Goal: Task Accomplishment & Management: Complete application form

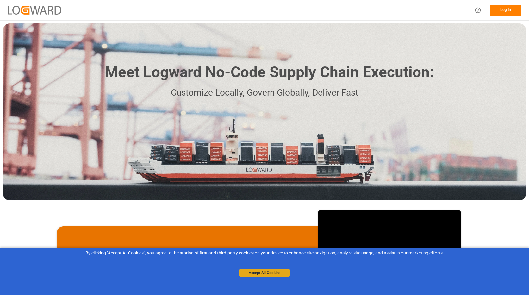
click at [270, 274] on button "Accept All Cookies" at bounding box center [264, 273] width 51 height 8
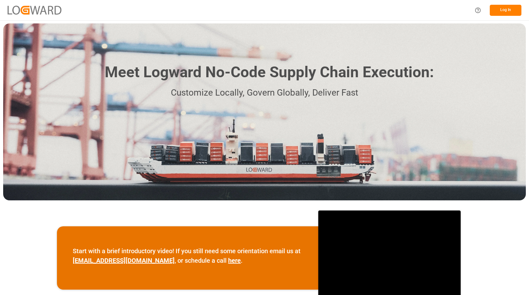
click at [504, 13] on button "Log In" at bounding box center [506, 10] width 32 height 11
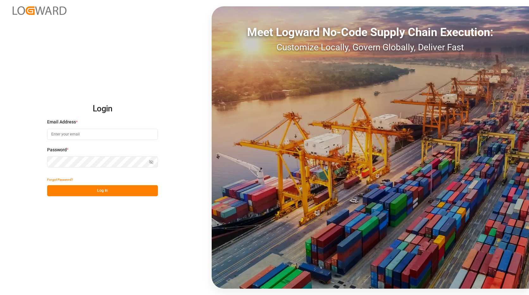
type input "[PERSON_NAME][EMAIL_ADDRESS][PERSON_NAME][DOMAIN_NAME]"
click at [115, 191] on button "Log In" at bounding box center [102, 190] width 111 height 11
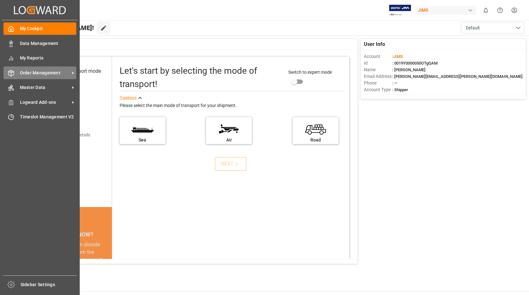
click at [72, 73] on icon at bounding box center [73, 73] width 7 height 7
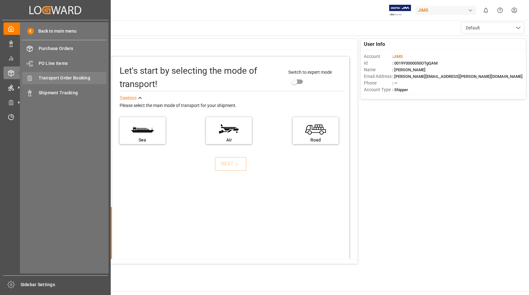
click at [85, 79] on span "Transport Order Booking" at bounding box center [73, 78] width 68 height 7
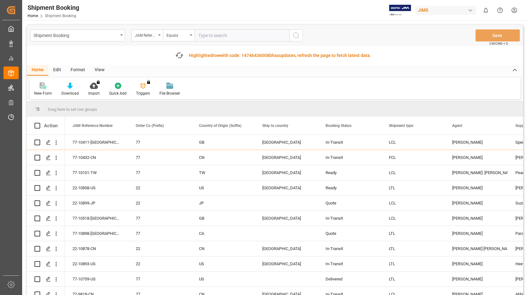
click at [41, 87] on icon at bounding box center [43, 86] width 6 height 6
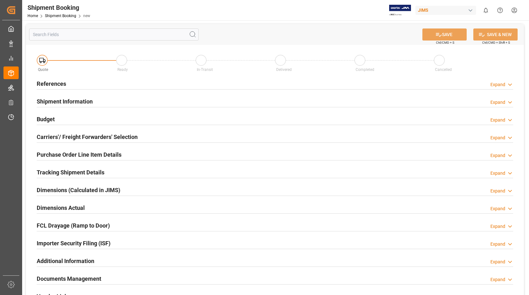
click at [57, 82] on h2 "References" at bounding box center [51, 83] width 29 height 9
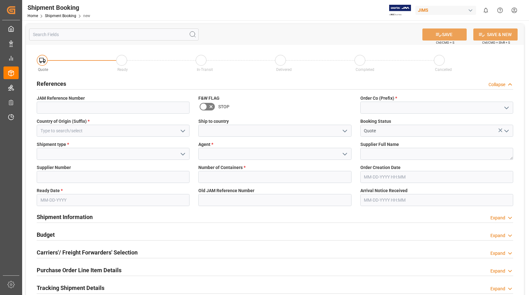
click at [183, 129] on icon "open menu" at bounding box center [183, 131] width 8 height 8
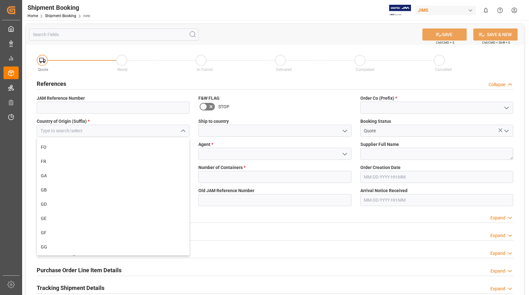
scroll to position [1108, 0]
click at [73, 187] on div "GB" at bounding box center [113, 191] width 152 height 14
type input "GB"
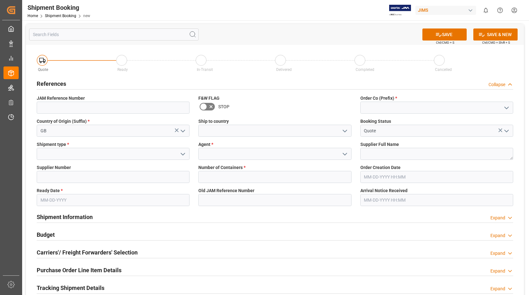
click at [182, 153] on icon "open menu" at bounding box center [183, 154] width 8 height 8
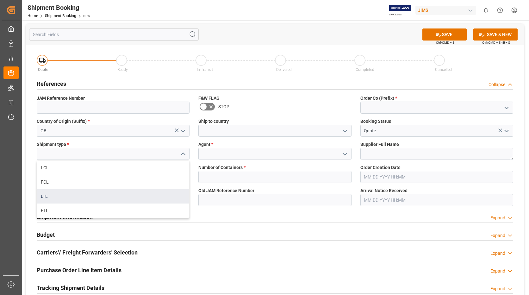
click at [109, 194] on div "LTL" at bounding box center [113, 196] width 152 height 14
type input "LTL"
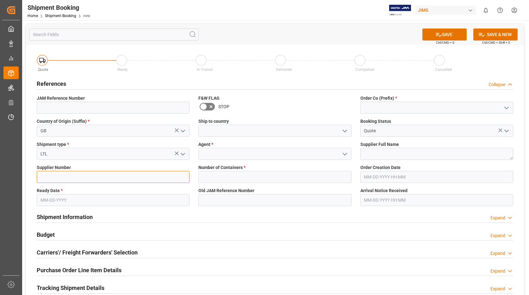
click at [113, 178] on input at bounding box center [113, 177] width 153 height 12
type input "170677"
click at [345, 129] on icon "open menu" at bounding box center [345, 131] width 8 height 8
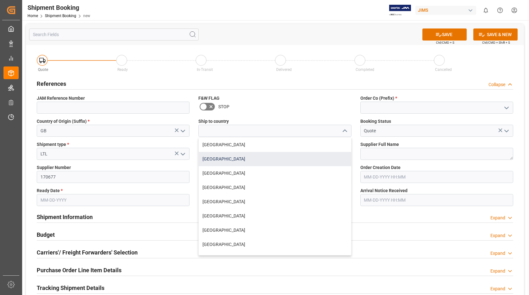
click at [253, 154] on div "[GEOGRAPHIC_DATA]" at bounding box center [275, 159] width 152 height 14
type input "[GEOGRAPHIC_DATA]"
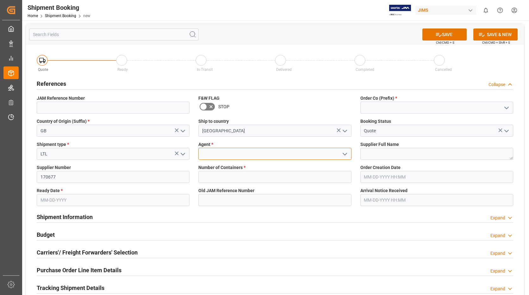
click at [254, 154] on input at bounding box center [274, 154] width 153 height 12
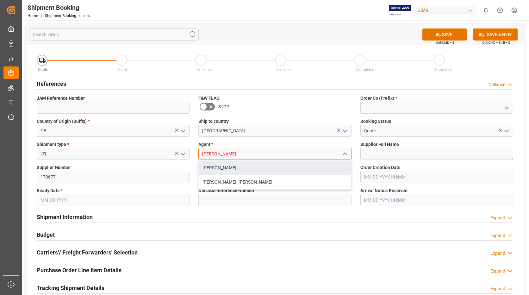
click at [245, 167] on div "[PERSON_NAME]" at bounding box center [275, 168] width 152 height 14
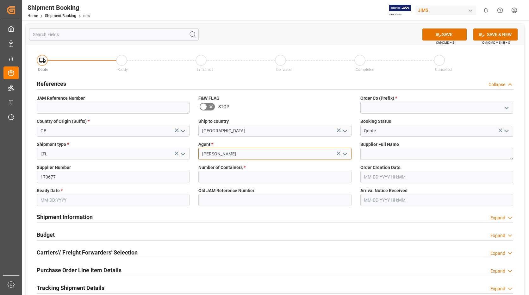
type input "[PERSON_NAME]"
click at [507, 107] on icon "open menu" at bounding box center [507, 108] width 8 height 8
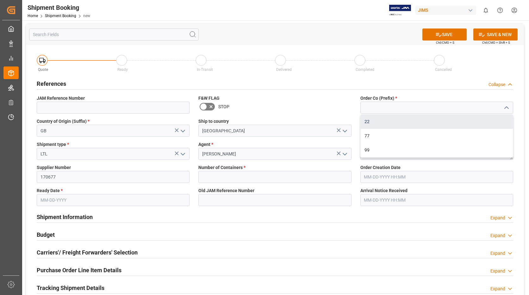
click at [389, 122] on div "22" at bounding box center [437, 122] width 152 height 14
type input "22"
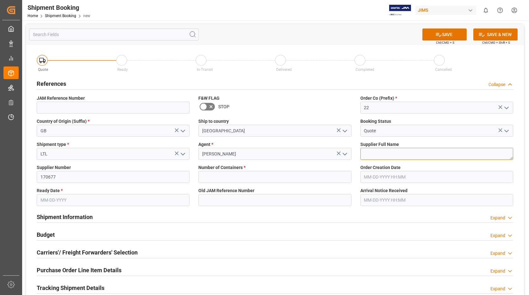
click at [401, 153] on textarea at bounding box center [437, 154] width 153 height 12
type textarea "FOCUSRITE"
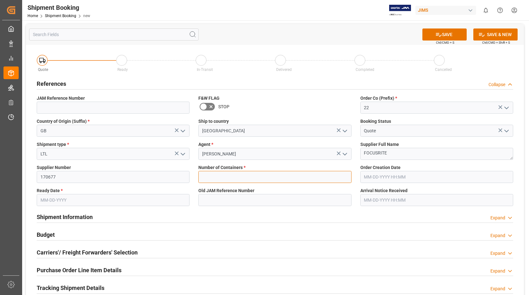
click at [260, 176] on input "text" at bounding box center [274, 177] width 153 height 12
type input "0"
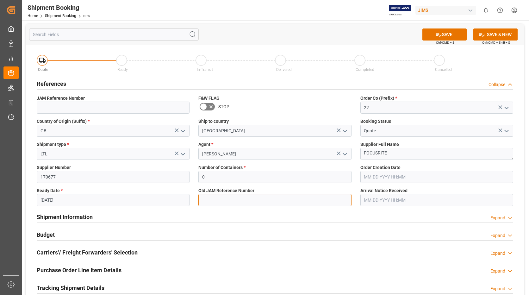
click at [249, 201] on input at bounding box center [274, 200] width 153 height 12
click at [110, 202] on input "04-30-2025" at bounding box center [113, 200] width 153 height 12
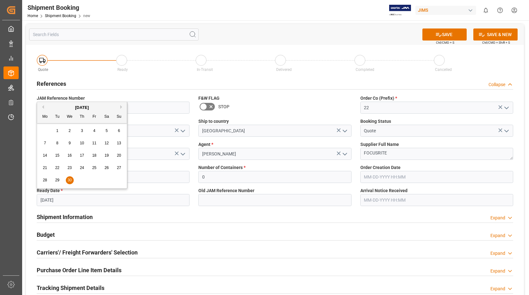
click at [120, 107] on button "Next Month" at bounding box center [122, 107] width 4 height 4
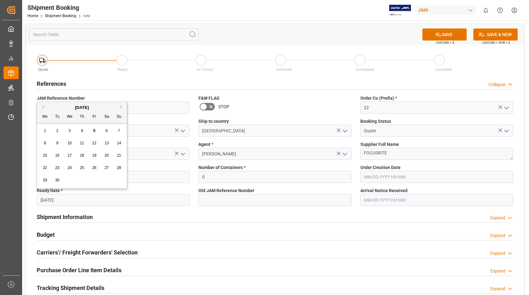
click at [57, 142] on span "9" at bounding box center [57, 143] width 2 height 4
type input "[DATE]"
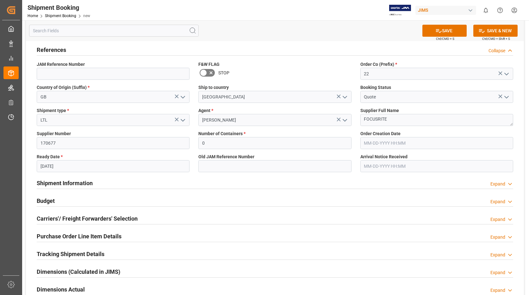
scroll to position [0, 0]
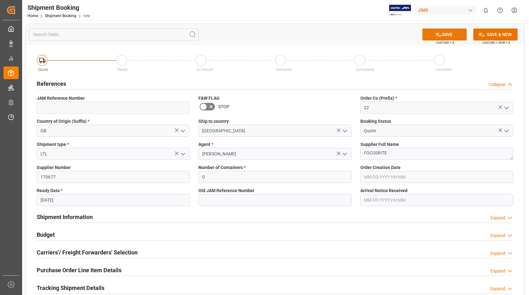
click at [451, 35] on button "SAVE" at bounding box center [445, 34] width 44 height 12
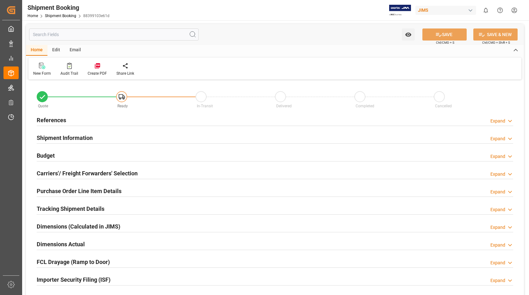
type input "0"
type input "[DATE]"
click at [60, 119] on h2 "References" at bounding box center [51, 120] width 29 height 9
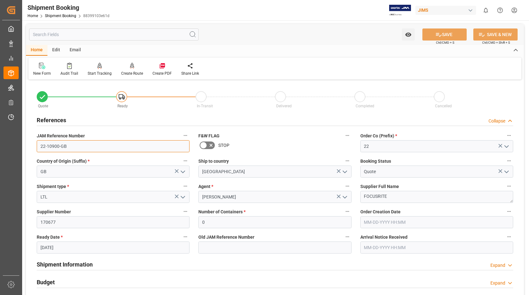
drag, startPoint x: 70, startPoint y: 147, endPoint x: 23, endPoint y: 147, distance: 46.9
click at [23, 147] on div "Watch Option SAVE Ctrl/CMD + S SAVE & NEW Ctrl/CMD + Shift + S Home Edit Email …" at bounding box center [275, 275] width 506 height 510
click at [40, 67] on icon at bounding box center [42, 66] width 6 height 6
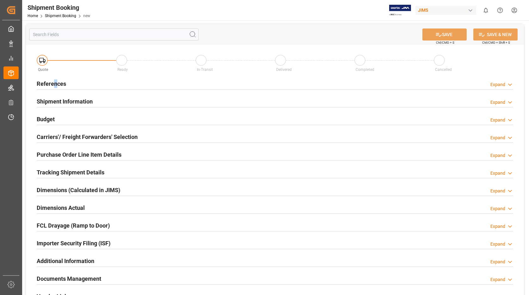
click at [55, 83] on h2 "References" at bounding box center [51, 83] width 29 height 9
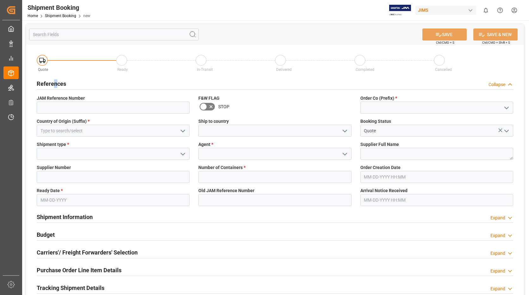
click at [182, 130] on polyline "open menu" at bounding box center [183, 131] width 4 height 2
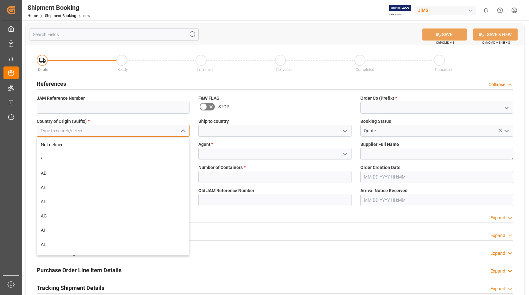
drag, startPoint x: 141, startPoint y: 126, endPoint x: 137, endPoint y: 126, distance: 3.5
click at [140, 126] on input at bounding box center [113, 131] width 153 height 12
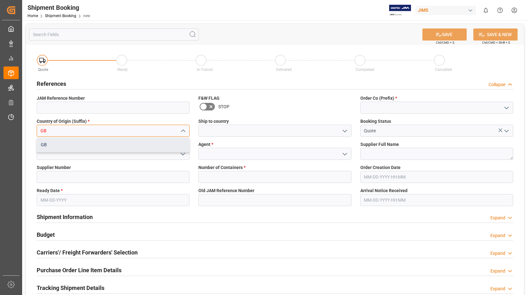
click at [108, 146] on div "GB" at bounding box center [113, 145] width 152 height 14
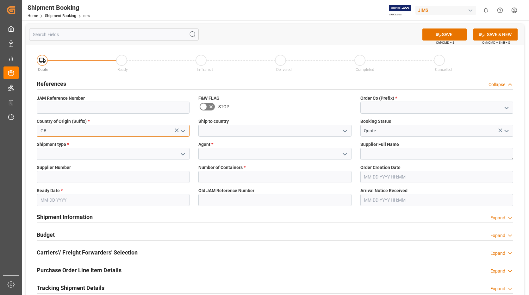
type input "GB"
click at [182, 154] on polyline "open menu" at bounding box center [183, 154] width 4 height 2
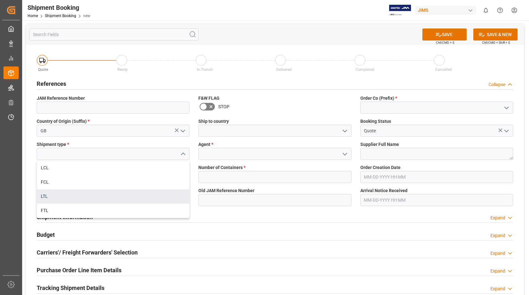
click at [91, 198] on div "LTL" at bounding box center [113, 196] width 152 height 14
type input "LTL"
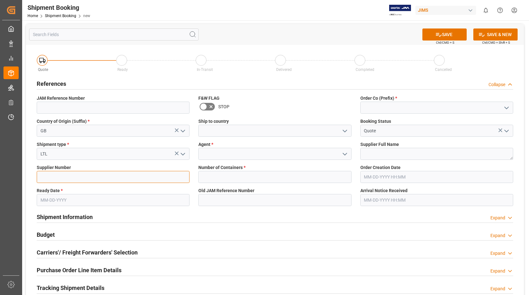
click at [102, 178] on input at bounding box center [113, 177] width 153 height 12
type input "170677"
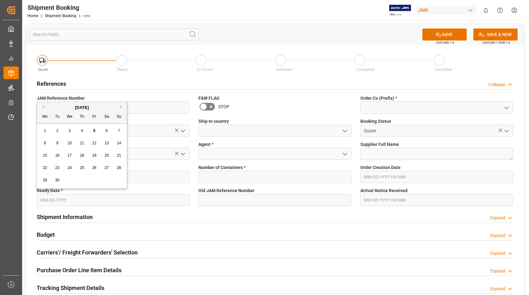
click at [93, 198] on input "text" at bounding box center [113, 200] width 153 height 12
click at [57, 142] on span "9" at bounding box center [57, 143] width 2 height 4
type input "[DATE]"
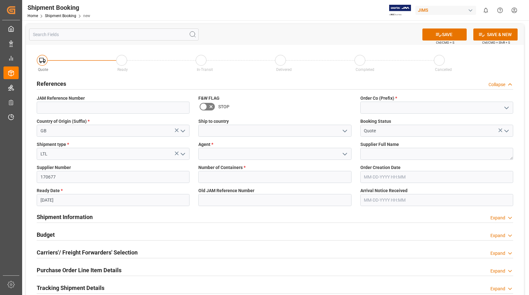
click at [343, 129] on icon "open menu" at bounding box center [345, 131] width 8 height 8
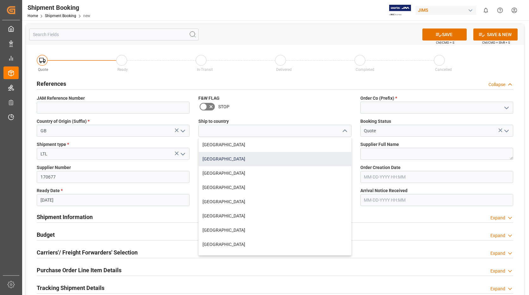
click at [276, 156] on div "[GEOGRAPHIC_DATA]" at bounding box center [275, 159] width 152 height 14
type input "[GEOGRAPHIC_DATA]"
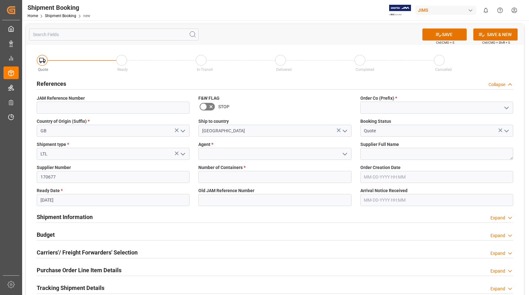
click at [344, 153] on polyline "open menu" at bounding box center [345, 154] width 4 height 2
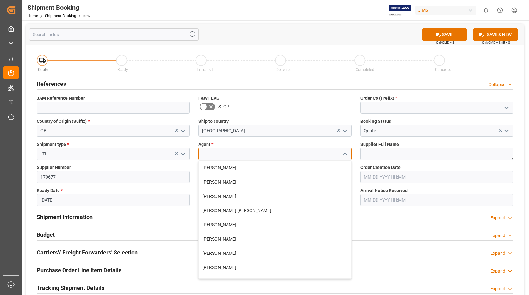
click at [313, 153] on input at bounding box center [274, 154] width 153 height 12
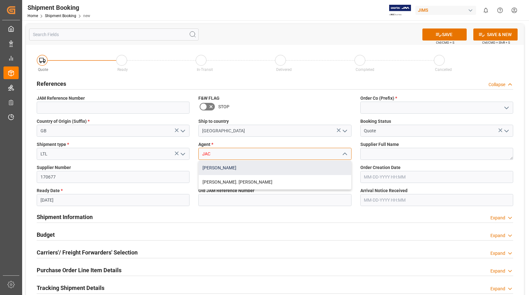
click at [242, 165] on div "[PERSON_NAME]" at bounding box center [275, 168] width 152 height 14
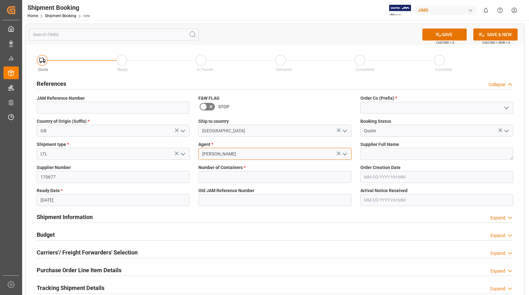
type input "[PERSON_NAME]"
click at [507, 107] on icon "open menu" at bounding box center [507, 108] width 8 height 8
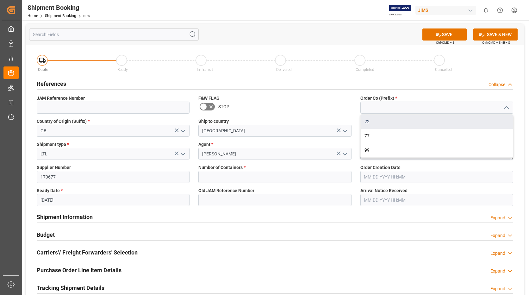
click at [390, 124] on div "22" at bounding box center [437, 122] width 152 height 14
type input "22"
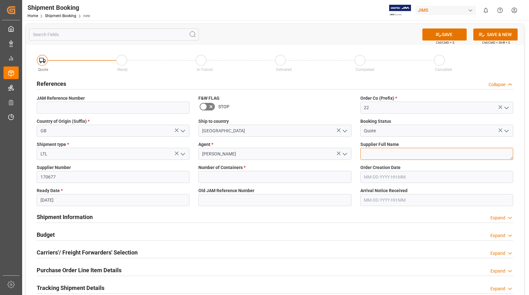
click at [424, 153] on textarea at bounding box center [437, 154] width 153 height 12
type textarea "FOCUSRITE"
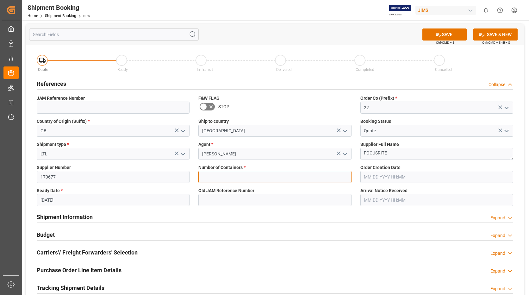
click at [286, 176] on input "text" at bounding box center [274, 177] width 153 height 12
type input "0"
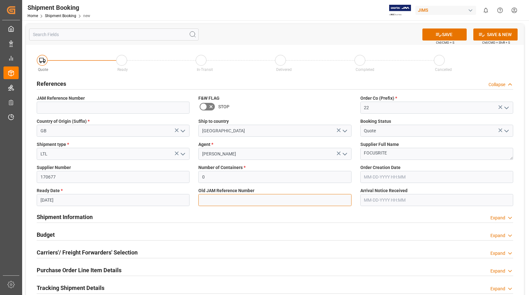
click at [240, 202] on input at bounding box center [274, 200] width 153 height 12
click at [449, 33] on button "SAVE" at bounding box center [445, 34] width 44 height 12
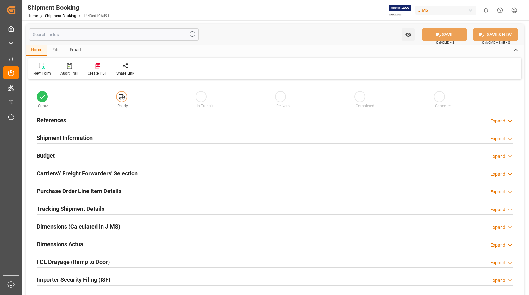
type input "0"
type input "[DATE]"
click at [58, 119] on h2 "References" at bounding box center [51, 120] width 29 height 9
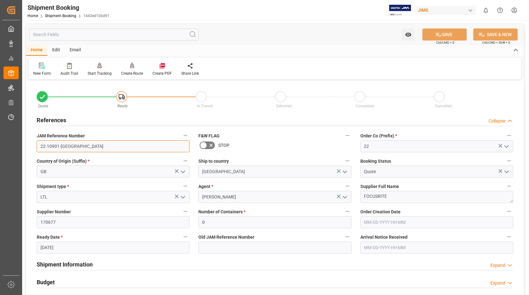
drag, startPoint x: 65, startPoint y: 144, endPoint x: 31, endPoint y: 144, distance: 33.9
click at [31, 144] on div "Quote Ready In-Transit Delivered Completed Cancelled References Collapse JAM Re…" at bounding box center [275, 278] width 498 height 394
click at [41, 68] on icon at bounding box center [42, 66] width 6 height 6
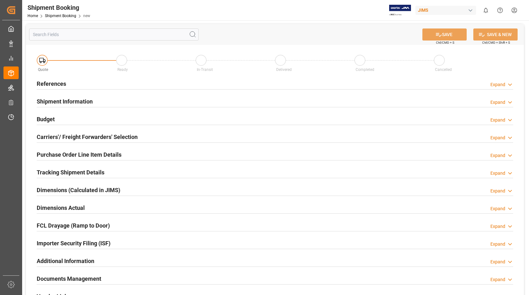
click at [62, 83] on h2 "References" at bounding box center [51, 83] width 29 height 9
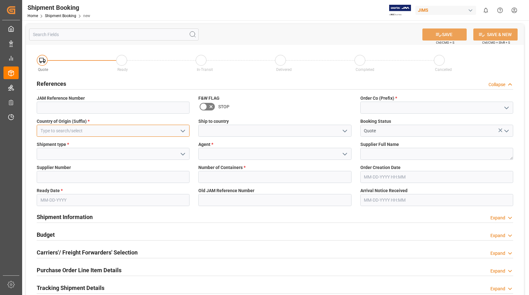
click at [133, 129] on input at bounding box center [113, 131] width 153 height 12
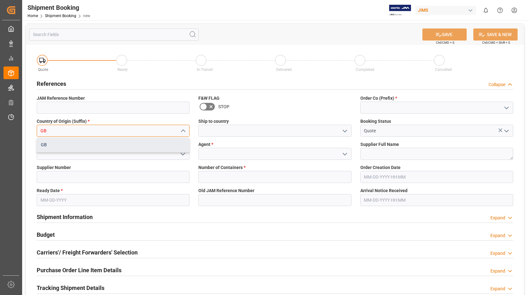
click at [83, 147] on div "GB" at bounding box center [113, 145] width 152 height 14
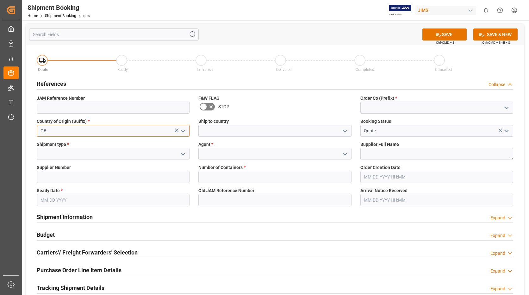
type input "GB"
click at [82, 152] on input at bounding box center [113, 154] width 153 height 12
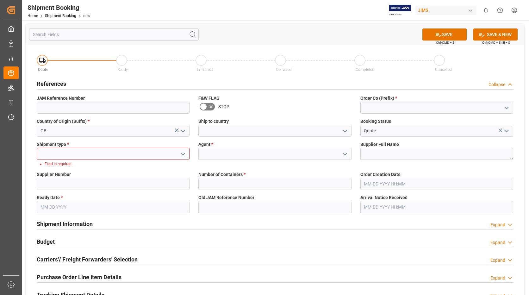
click at [183, 152] on icon "open menu" at bounding box center [183, 154] width 8 height 8
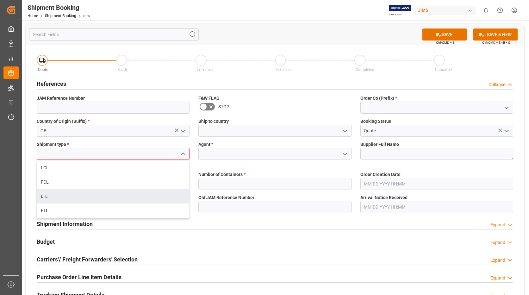
click at [93, 192] on div "LTL" at bounding box center [113, 196] width 152 height 14
type input "LTL"
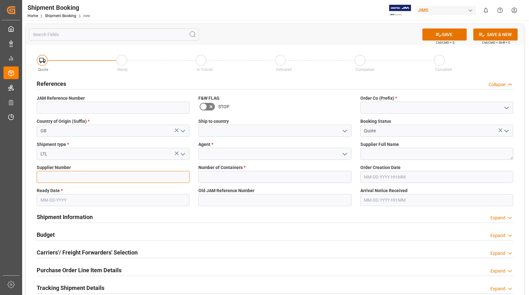
click at [120, 179] on input at bounding box center [113, 177] width 153 height 12
type input "170677"
click at [123, 198] on input "text" at bounding box center [113, 200] width 153 height 12
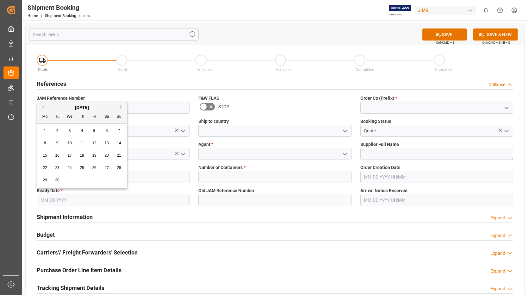
click at [57, 142] on span "9" at bounding box center [57, 143] width 2 height 4
type input "[DATE]"
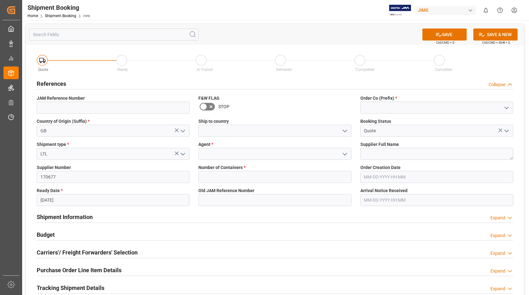
click at [507, 105] on icon "open menu" at bounding box center [507, 108] width 8 height 8
click at [408, 121] on div "22" at bounding box center [437, 122] width 152 height 14
type input "22"
click at [399, 152] on textarea at bounding box center [437, 154] width 153 height 12
type textarea "FOCUSRITE"
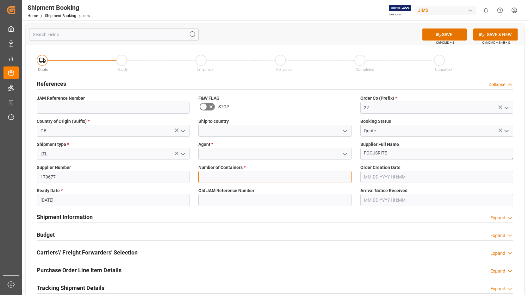
click at [321, 175] on input "text" at bounding box center [274, 177] width 153 height 12
type input "0"
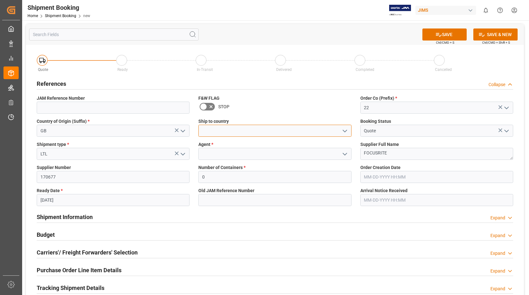
type input "[GEOGRAPHIC_DATA]"
type input "[PERSON_NAME]"
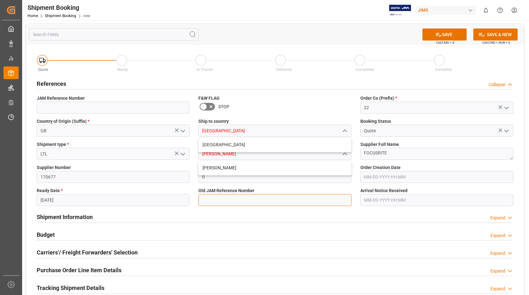
click at [263, 198] on input at bounding box center [274, 200] width 153 height 12
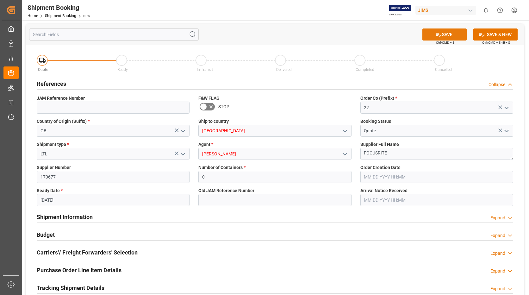
click at [452, 35] on button "SAVE" at bounding box center [445, 34] width 44 height 12
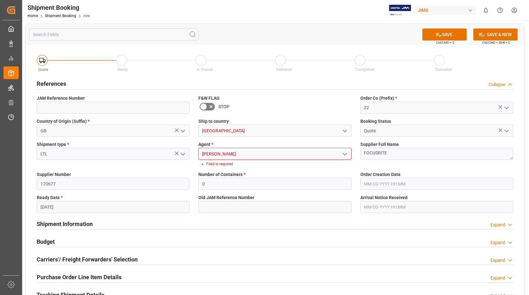
click at [345, 154] on icon "open menu" at bounding box center [345, 154] width 8 height 8
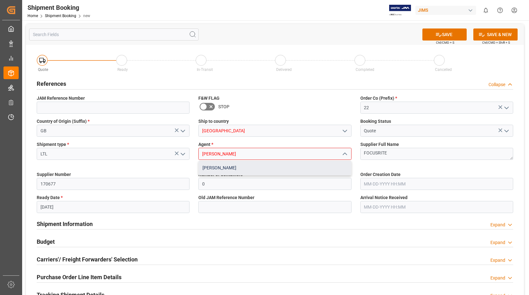
click at [270, 166] on div "[PERSON_NAME]" at bounding box center [275, 168] width 152 height 14
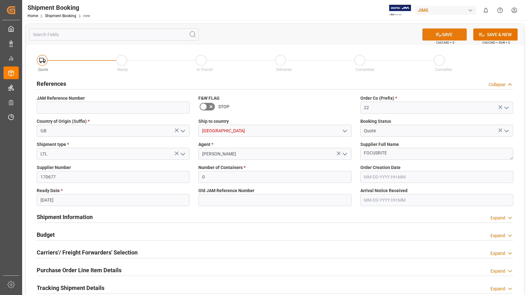
click at [450, 34] on button "SAVE" at bounding box center [445, 34] width 44 height 12
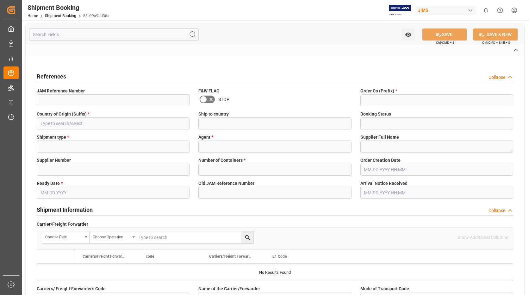
type input "22-10902-GB"
type input "22"
type input "GB"
type input "Quote"
type input "LTL"
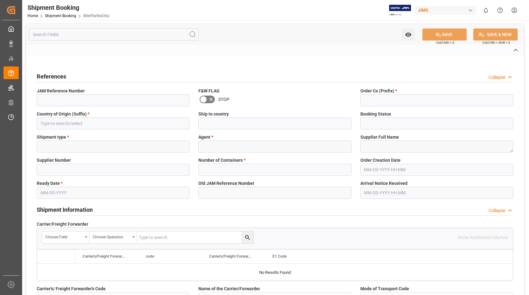
type input "[PERSON_NAME]"
type textarea "FOCUSRITE"
type input "170677"
type input "0"
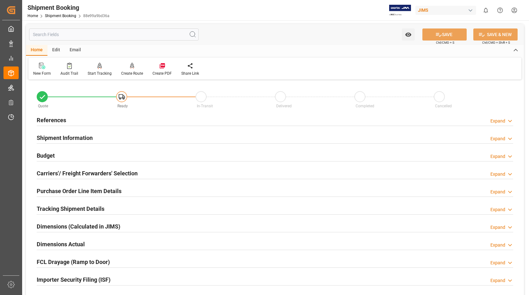
type input "[DATE]"
click at [49, 118] on h2 "References" at bounding box center [51, 120] width 29 height 9
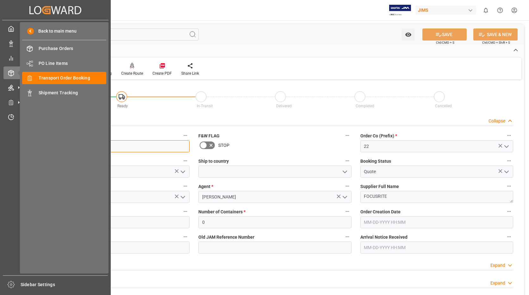
drag, startPoint x: 72, startPoint y: 142, endPoint x: 21, endPoint y: 144, distance: 50.4
click at [21, 144] on div "Created by potrace 1.15, written by Peter Selinger 2001-2017 Created by potrace…" at bounding box center [264, 147] width 529 height 295
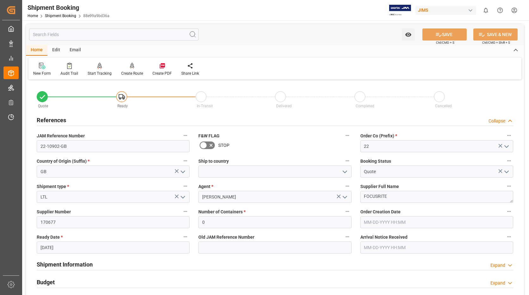
click at [39, 68] on icon at bounding box center [42, 66] width 6 height 6
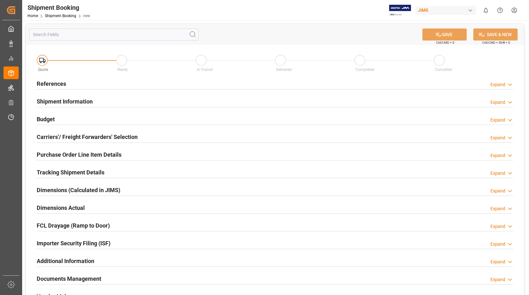
click at [57, 83] on h2 "References" at bounding box center [51, 83] width 29 height 9
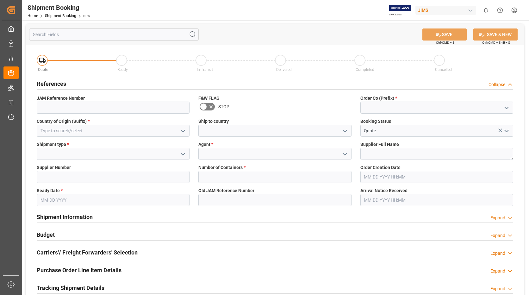
click at [183, 131] on polyline "open menu" at bounding box center [183, 131] width 4 height 2
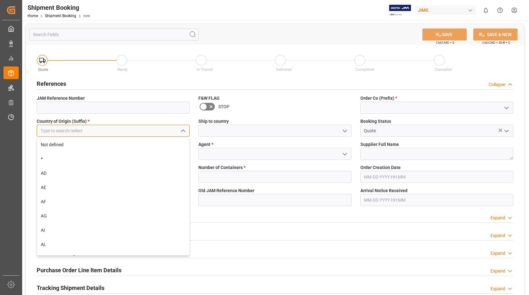
click at [143, 131] on input at bounding box center [113, 131] width 153 height 12
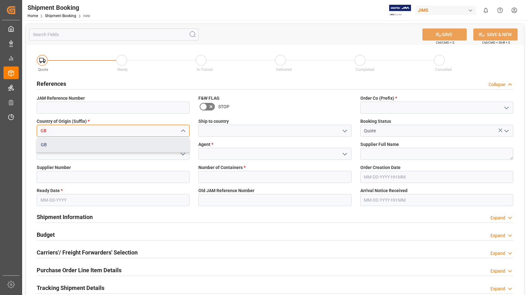
click at [114, 146] on div "GB" at bounding box center [113, 145] width 152 height 14
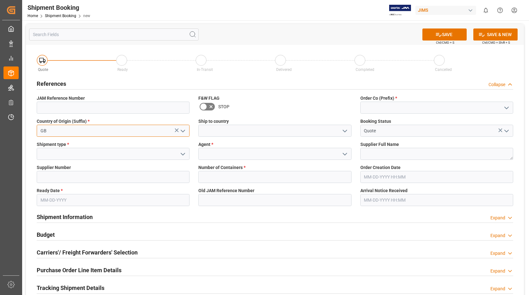
type input "GB"
click at [181, 153] on icon "open menu" at bounding box center [183, 154] width 8 height 8
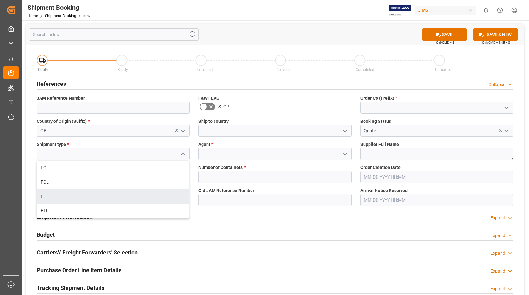
click at [78, 196] on div "LTL" at bounding box center [113, 196] width 152 height 14
type input "LTL"
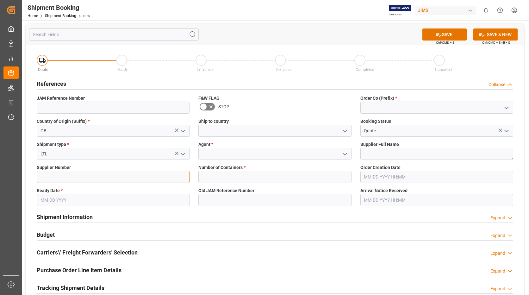
click at [82, 178] on input at bounding box center [113, 177] width 153 height 12
type input "170677"
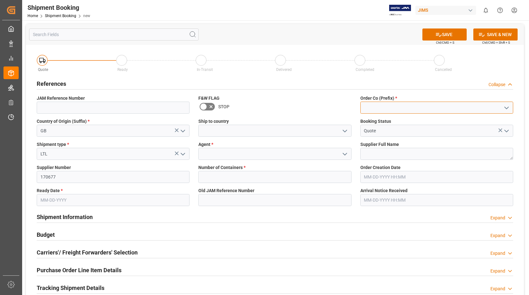
type input "22"
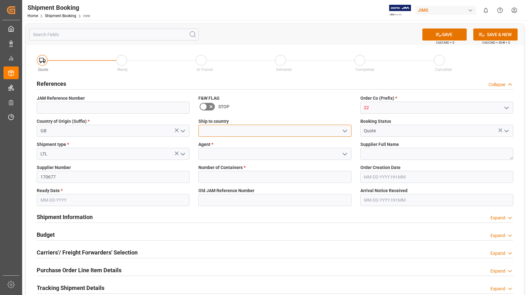
type input "[GEOGRAPHIC_DATA]"
type input "[PERSON_NAME]"
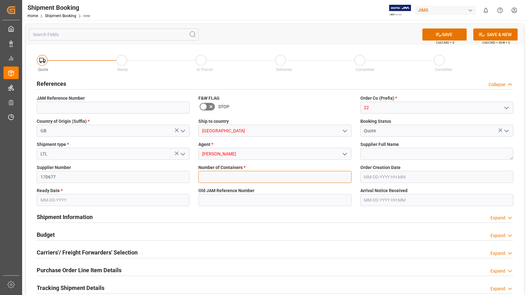
type input "0"
type input "[DATE]"
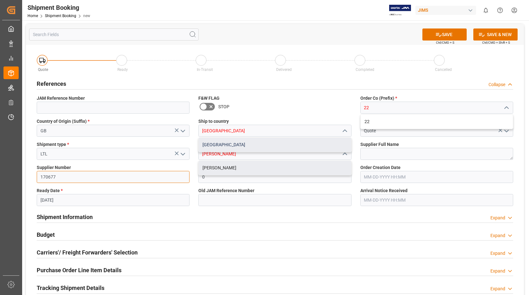
click at [225, 142] on div "[GEOGRAPHIC_DATA]" at bounding box center [275, 145] width 152 height 14
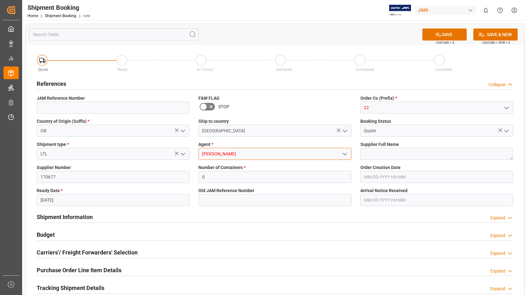
click at [238, 154] on input "[PERSON_NAME]" at bounding box center [274, 154] width 153 height 12
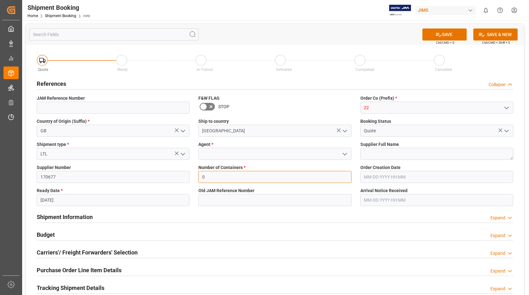
click at [250, 177] on div "Number of Containers * 0" at bounding box center [275, 173] width 162 height 23
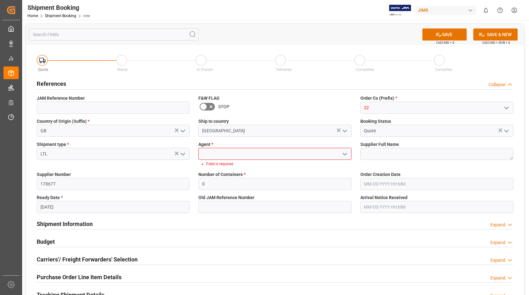
click at [254, 154] on input at bounding box center [274, 154] width 153 height 12
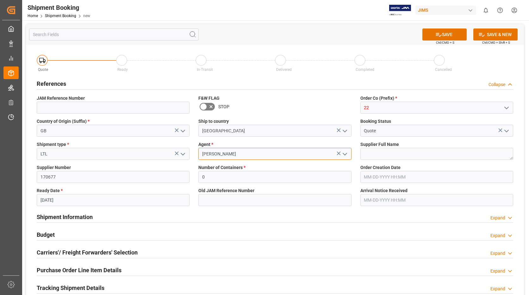
type input "[PERSON_NAME]"
click at [409, 153] on textarea at bounding box center [437, 154] width 153 height 12
type textarea "FOCUSRITE"
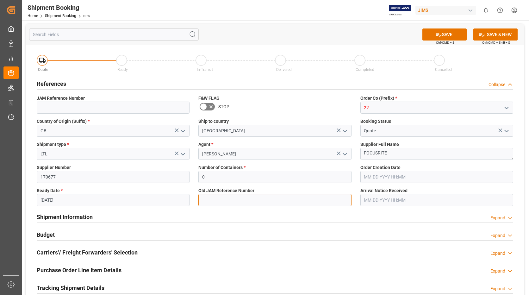
click at [289, 197] on input at bounding box center [274, 200] width 153 height 12
click at [450, 33] on button "SAVE" at bounding box center [445, 34] width 44 height 12
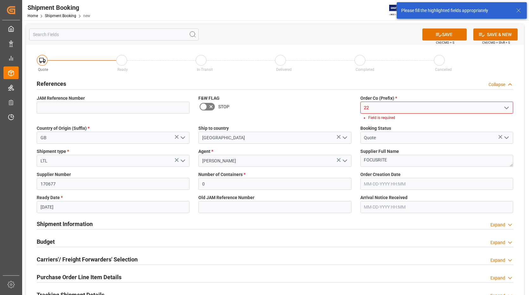
click at [507, 106] on icon "open menu" at bounding box center [507, 108] width 8 height 8
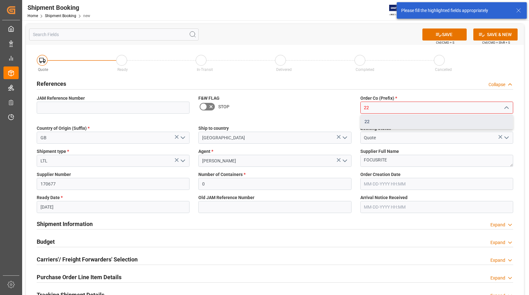
click at [405, 120] on div "22" at bounding box center [437, 122] width 152 height 14
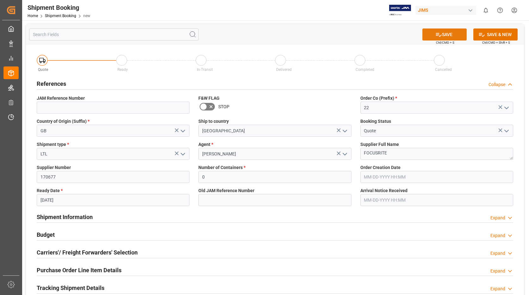
click at [449, 35] on button "SAVE" at bounding box center [445, 34] width 44 height 12
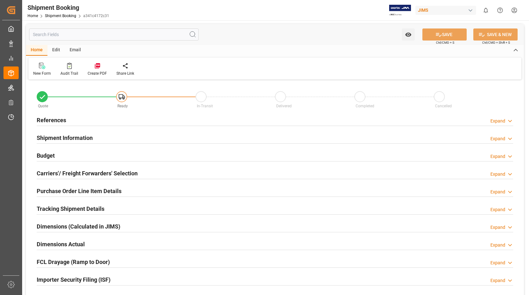
type input "0"
type input "[DATE]"
click at [62, 118] on h2 "References" at bounding box center [51, 120] width 29 height 9
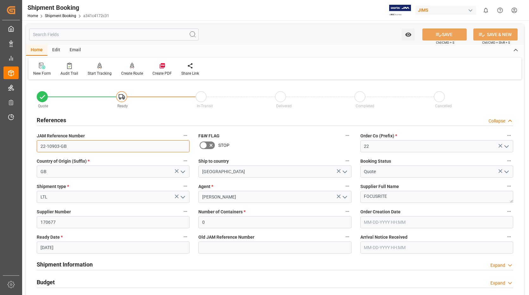
click at [70, 145] on input "22-10903-GB" at bounding box center [113, 146] width 153 height 12
drag, startPoint x: 77, startPoint y: 145, endPoint x: 27, endPoint y: 147, distance: 50.0
click at [27, 147] on div "Quote Ready In-Transit Delivered Completed Cancelled References Collapse JAM Re…" at bounding box center [275, 278] width 498 height 394
click at [41, 69] on div "New Form" at bounding box center [41, 69] width 27 height 14
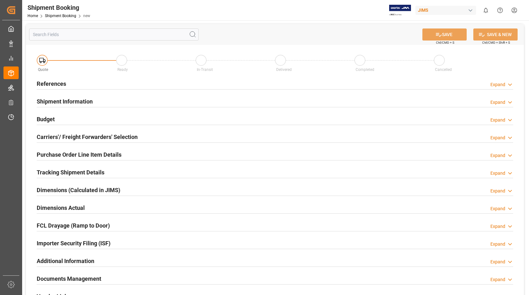
click at [59, 84] on h2 "References" at bounding box center [51, 83] width 29 height 9
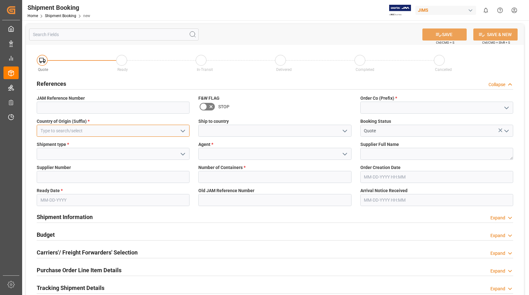
click at [137, 131] on input at bounding box center [113, 131] width 153 height 12
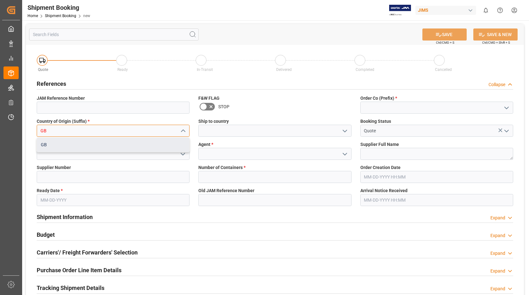
click at [92, 143] on div "GB" at bounding box center [113, 145] width 152 height 14
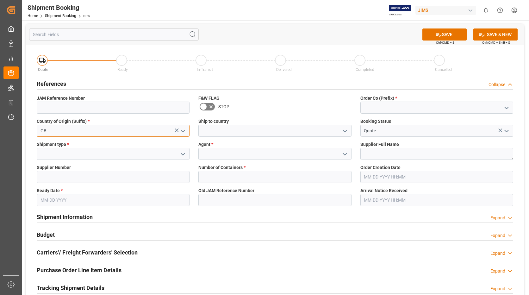
type input "GB"
click at [100, 154] on input at bounding box center [113, 154] width 153 height 12
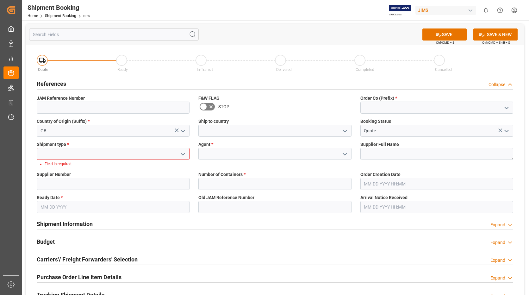
click at [181, 154] on icon "open menu" at bounding box center [183, 154] width 8 height 8
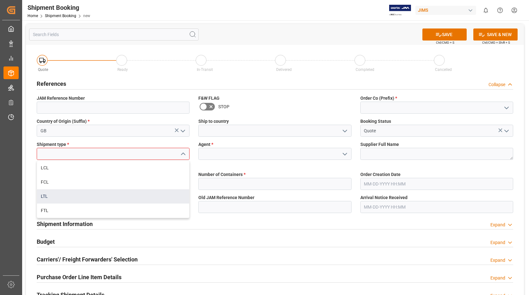
click at [69, 191] on div "LTL" at bounding box center [113, 196] width 152 height 14
type input "LTL"
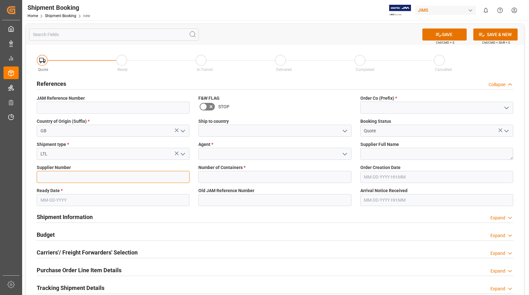
click at [98, 178] on input at bounding box center [113, 177] width 153 height 12
type input "170677"
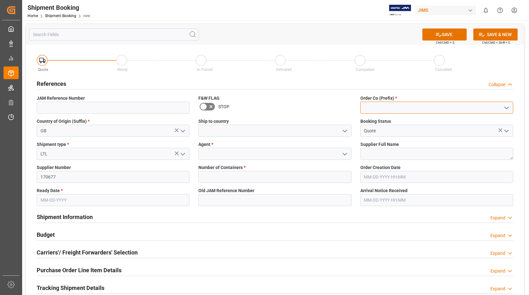
type input "22"
type input "[GEOGRAPHIC_DATA]"
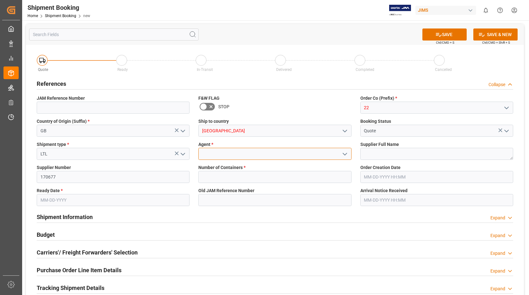
type input "[PERSON_NAME]"
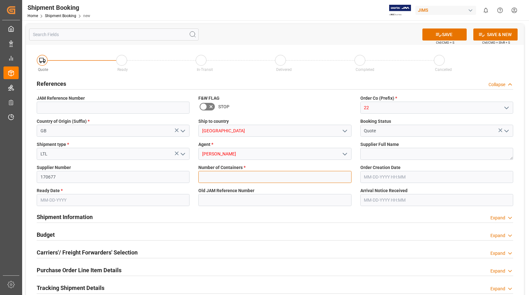
type input "0"
type input "[DATE]"
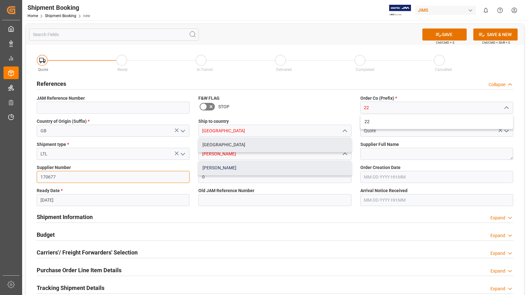
click at [220, 169] on div "[PERSON_NAME]" at bounding box center [275, 168] width 152 height 14
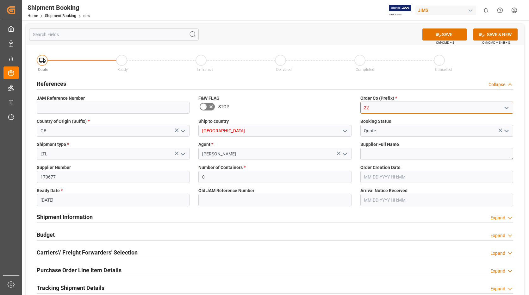
click at [378, 109] on input "22" at bounding box center [437, 108] width 153 height 12
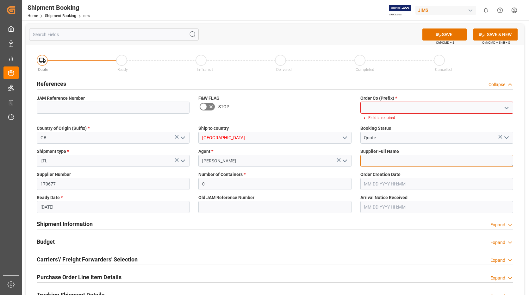
click at [378, 154] on div "Supplier Full Name" at bounding box center [437, 157] width 162 height 23
click at [401, 107] on input at bounding box center [437, 108] width 153 height 12
click at [508, 108] on icon "open menu" at bounding box center [507, 108] width 8 height 8
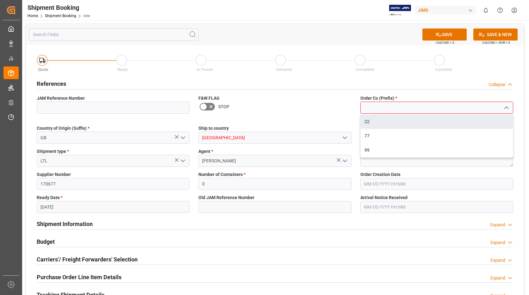
click at [418, 118] on div "22" at bounding box center [437, 122] width 152 height 14
type input "22"
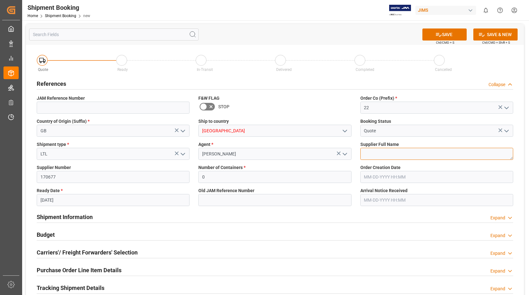
click at [389, 152] on textarea at bounding box center [437, 154] width 153 height 12
type textarea "FOCUSRITE"
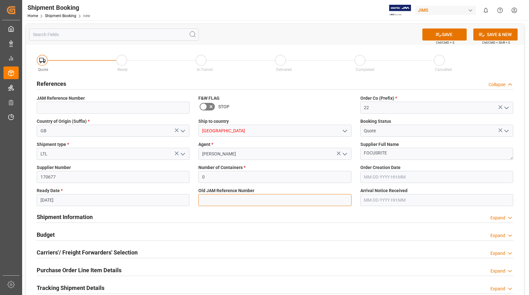
click at [252, 199] on input at bounding box center [274, 200] width 153 height 12
click at [450, 35] on button "SAVE" at bounding box center [445, 34] width 44 height 12
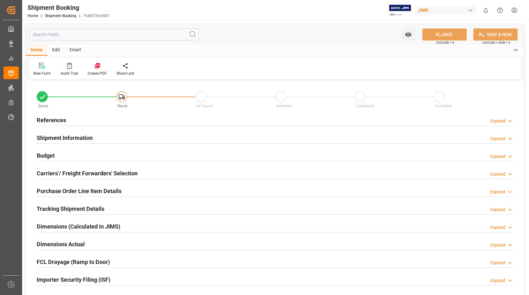
type input "0"
type input "[DATE]"
click at [56, 119] on h2 "References" at bounding box center [51, 120] width 29 height 9
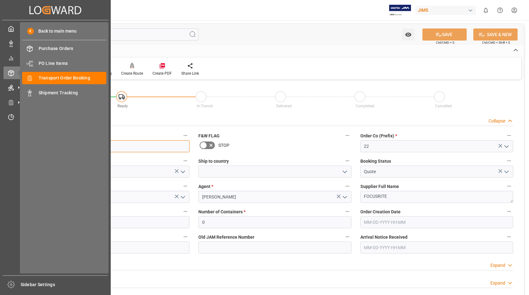
drag, startPoint x: 73, startPoint y: 144, endPoint x: 16, endPoint y: 147, distance: 57.1
click at [16, 147] on div "Created by potrace 1.15, written by Peter Selinger 2001-2017 Created by potrace…" at bounding box center [264, 147] width 529 height 295
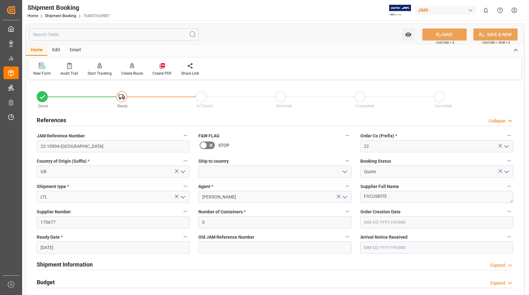
click at [37, 66] on div at bounding box center [42, 65] width 18 height 7
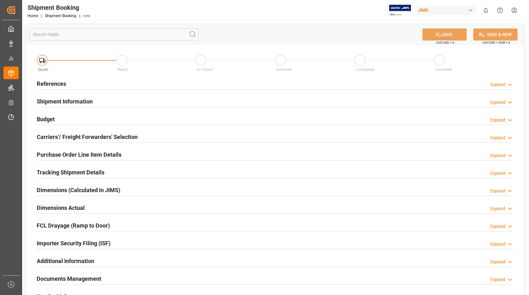
click at [55, 81] on h2 "References" at bounding box center [51, 83] width 29 height 9
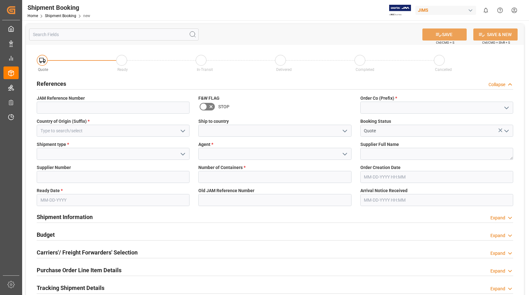
click at [184, 129] on icon "open menu" at bounding box center [183, 131] width 8 height 8
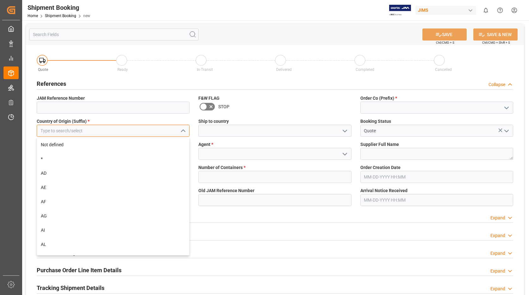
click at [144, 129] on input at bounding box center [113, 131] width 153 height 12
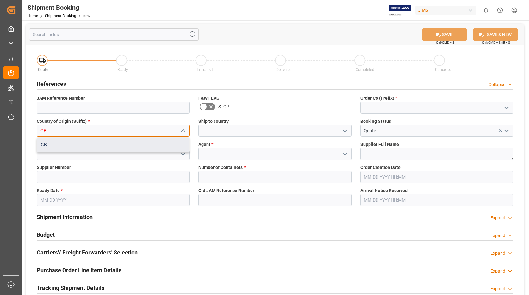
click at [99, 142] on div "GB" at bounding box center [113, 145] width 152 height 14
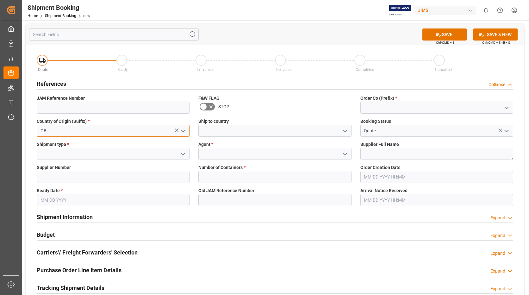
type input "GB"
click at [181, 153] on polyline "open menu" at bounding box center [183, 154] width 4 height 2
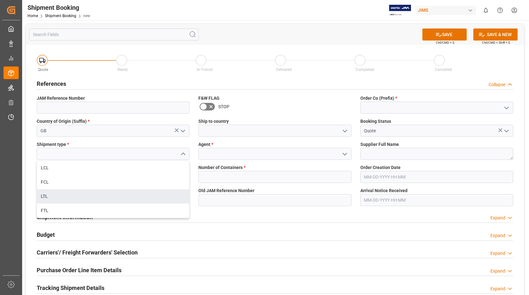
click at [106, 200] on div "LTL" at bounding box center [113, 196] width 152 height 14
type input "LTL"
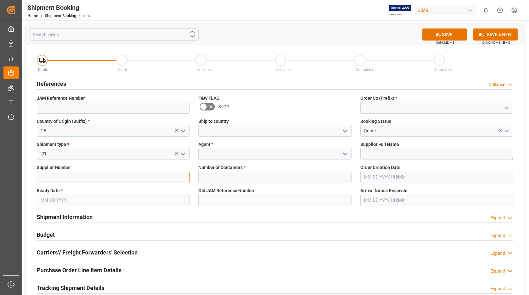
click at [140, 178] on input at bounding box center [113, 177] width 153 height 12
type input "170677"
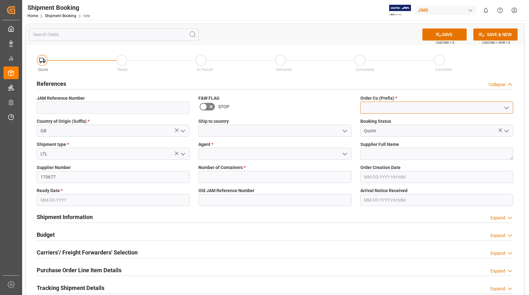
type input "22"
type input "[GEOGRAPHIC_DATA]"
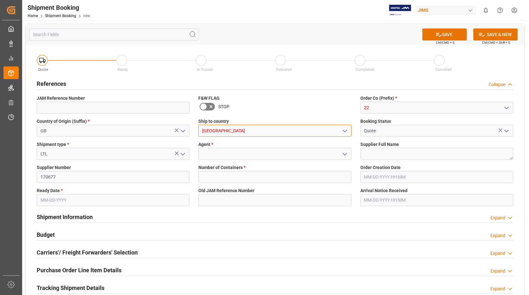
type input "[PERSON_NAME]"
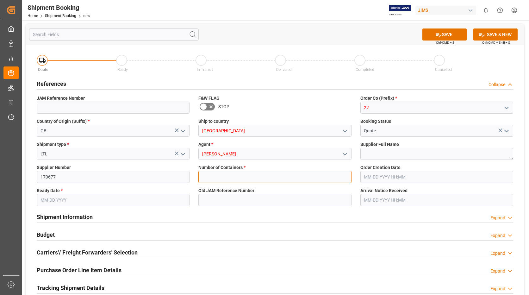
type input "0"
type input "[DATE]"
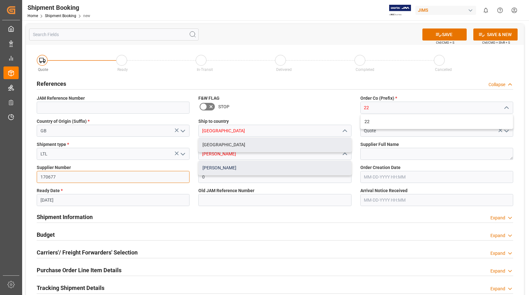
click at [218, 167] on div "[PERSON_NAME]" at bounding box center [275, 168] width 152 height 14
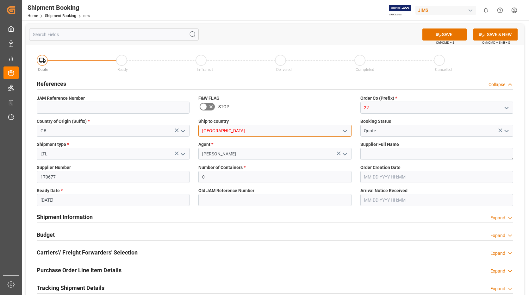
click at [239, 133] on input "[GEOGRAPHIC_DATA]" at bounding box center [274, 131] width 153 height 12
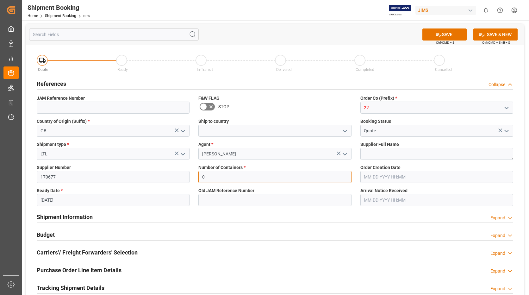
click at [249, 179] on input "0" at bounding box center [274, 177] width 153 height 12
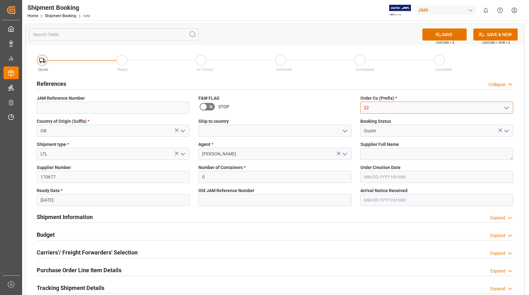
click at [410, 111] on input "22" at bounding box center [437, 108] width 153 height 12
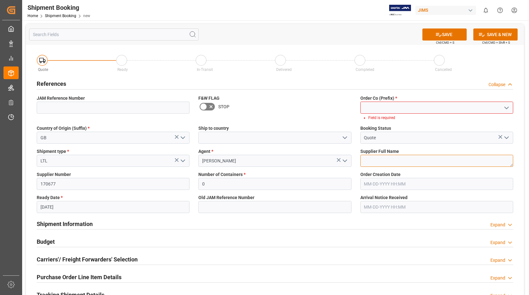
click at [402, 152] on div "Supplier Full Name" at bounding box center [437, 157] width 162 height 23
click at [505, 107] on polyline "open menu" at bounding box center [507, 108] width 4 height 2
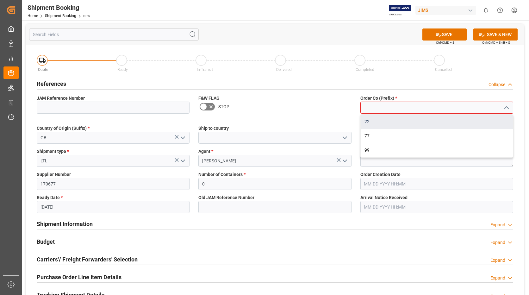
click at [399, 123] on div "22" at bounding box center [437, 122] width 152 height 14
type input "22"
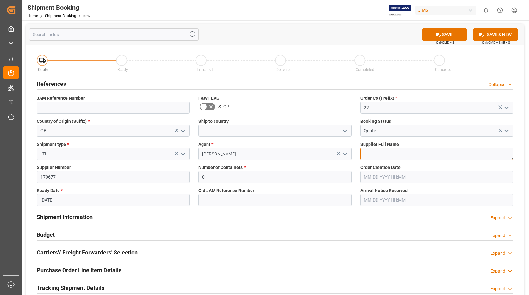
click at [381, 154] on textarea at bounding box center [437, 154] width 153 height 12
type textarea "FOCUSRITE"
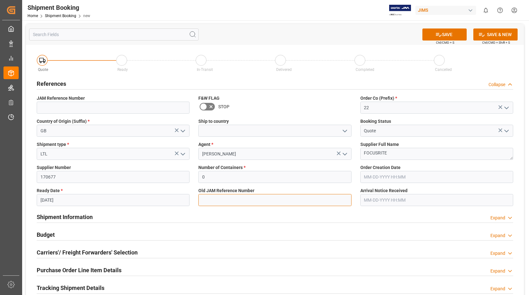
click at [263, 200] on input at bounding box center [274, 200] width 153 height 12
click at [345, 129] on icon "open menu" at bounding box center [345, 131] width 8 height 8
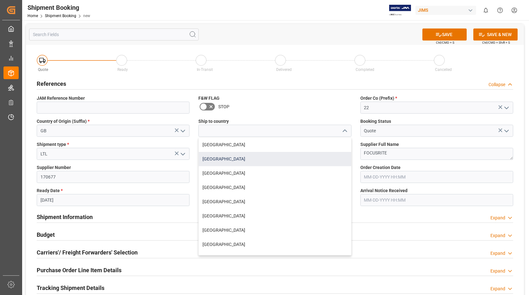
click at [258, 154] on div "[GEOGRAPHIC_DATA]" at bounding box center [275, 159] width 152 height 14
type input "[GEOGRAPHIC_DATA]"
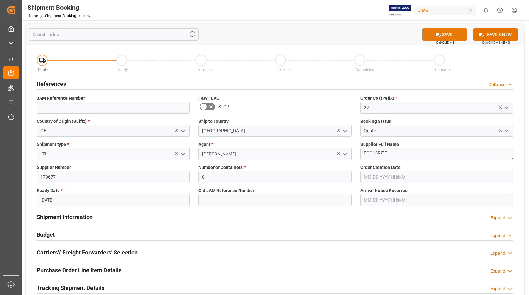
click at [457, 35] on button "SAVE" at bounding box center [445, 34] width 44 height 12
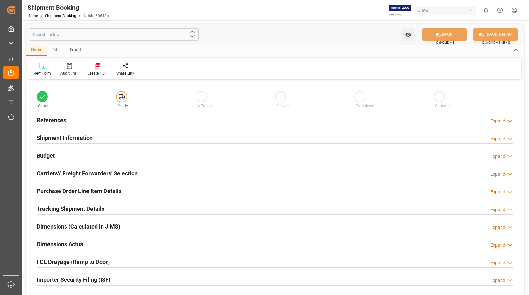
type input "0"
type input "[DATE]"
click at [54, 118] on h2 "References" at bounding box center [51, 120] width 29 height 9
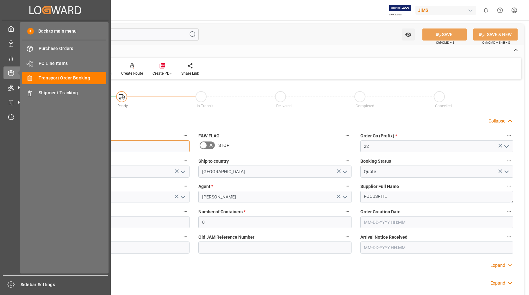
drag, startPoint x: 74, startPoint y: 142, endPoint x: 19, endPoint y: 147, distance: 55.3
click at [19, 147] on div "Created by potrace 1.15, written by [PERSON_NAME] [DATE]-[DATE] Created by potr…" at bounding box center [264, 147] width 529 height 295
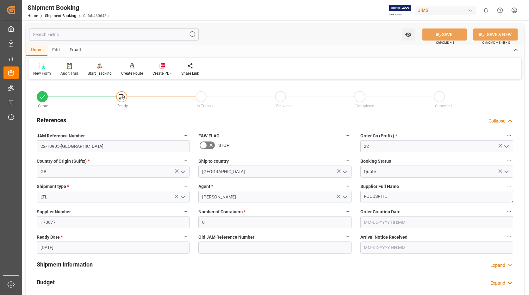
click at [41, 70] on div "New Form" at bounding box center [41, 69] width 27 height 14
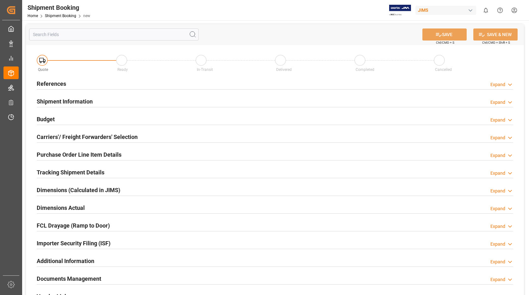
click at [62, 83] on h2 "References" at bounding box center [51, 83] width 29 height 9
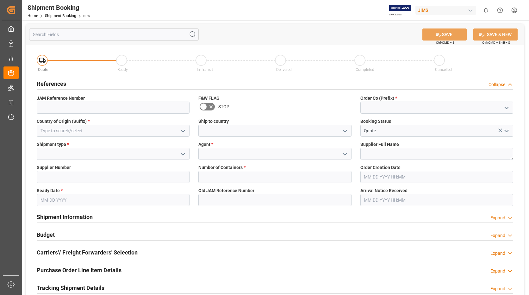
click at [346, 130] on polyline "open menu" at bounding box center [345, 131] width 4 height 2
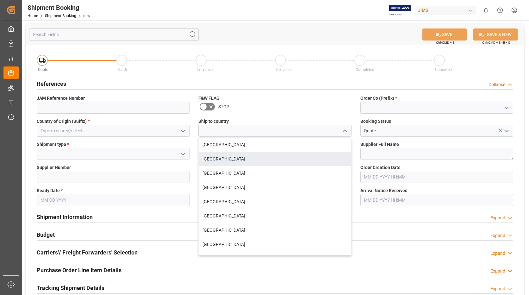
click at [243, 154] on div "[GEOGRAPHIC_DATA]" at bounding box center [275, 159] width 152 height 14
type input "[GEOGRAPHIC_DATA]"
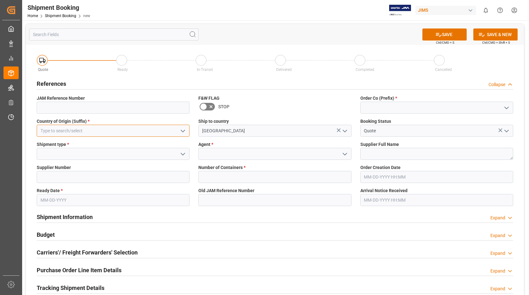
click at [149, 132] on input at bounding box center [113, 131] width 153 height 12
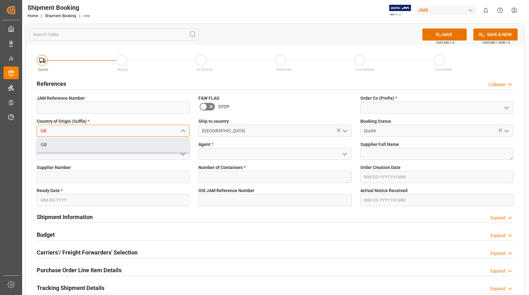
click at [108, 146] on div "GB" at bounding box center [113, 145] width 152 height 14
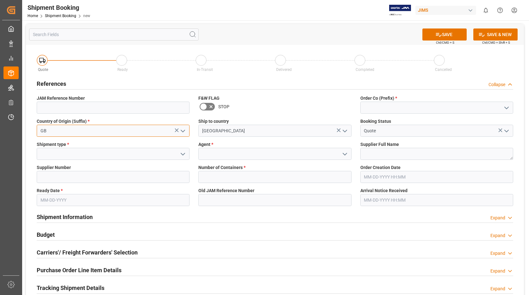
type input "GB"
click at [182, 153] on icon "open menu" at bounding box center [183, 154] width 8 height 8
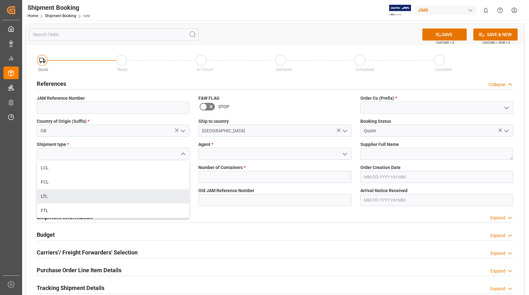
click at [84, 194] on div "LTL" at bounding box center [113, 196] width 152 height 14
type input "LTL"
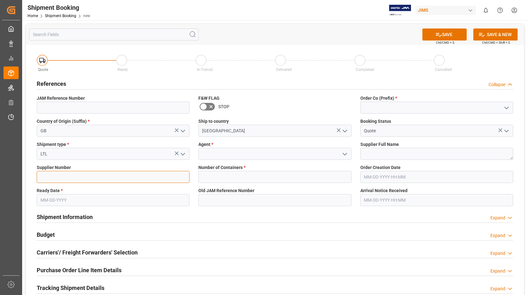
click at [81, 177] on input at bounding box center [113, 177] width 153 height 12
type input "170677"
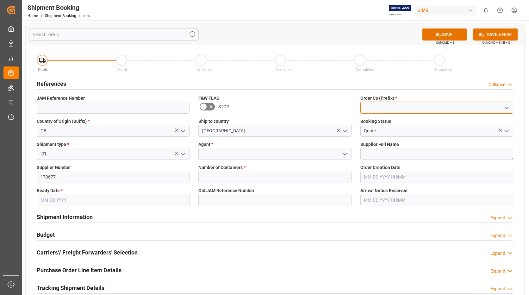
type input "22"
type input "[PERSON_NAME]"
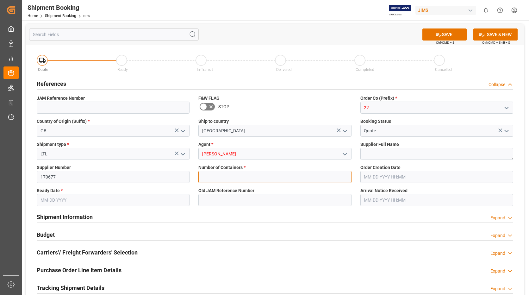
type input "0"
type input "[DATE]"
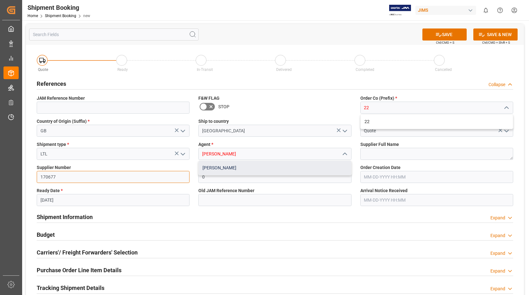
click at [221, 167] on div "[PERSON_NAME]" at bounding box center [275, 168] width 152 height 14
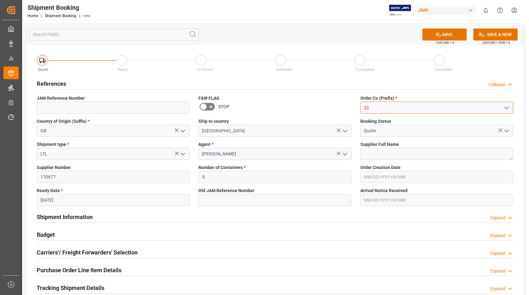
click at [389, 106] on input "22" at bounding box center [437, 108] width 153 height 12
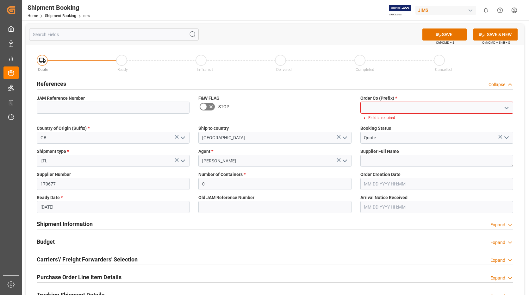
click at [507, 107] on icon "open menu" at bounding box center [507, 108] width 8 height 8
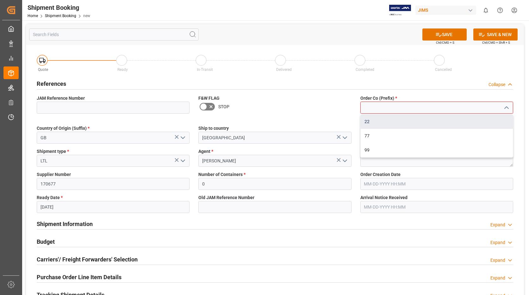
click at [389, 121] on div "22" at bounding box center [437, 122] width 152 height 14
type input "22"
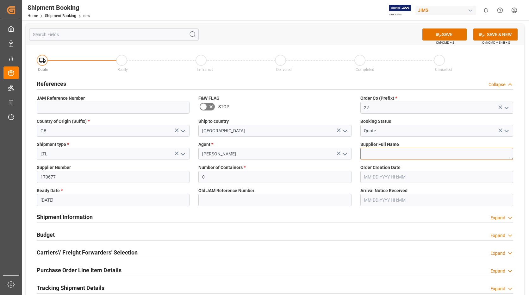
click at [386, 151] on textarea at bounding box center [437, 154] width 153 height 12
type textarea "FOCUSRITE"
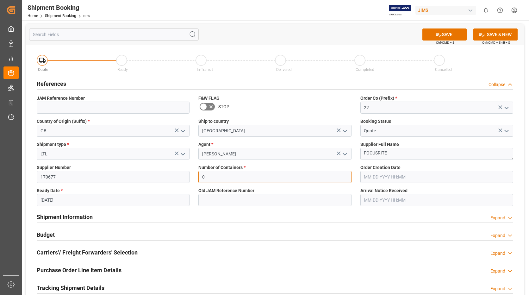
click at [260, 177] on input "0" at bounding box center [274, 177] width 153 height 12
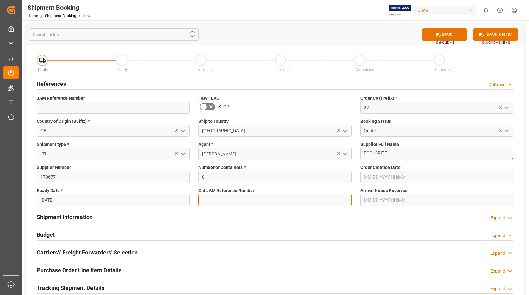
click at [247, 203] on input at bounding box center [274, 200] width 153 height 12
click at [452, 33] on button "SAVE" at bounding box center [445, 34] width 44 height 12
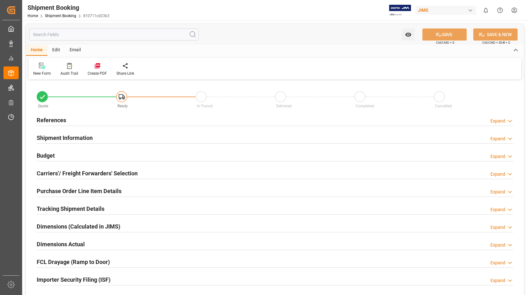
type input "0"
type input "[DATE]"
click at [55, 119] on h2 "References" at bounding box center [51, 120] width 29 height 9
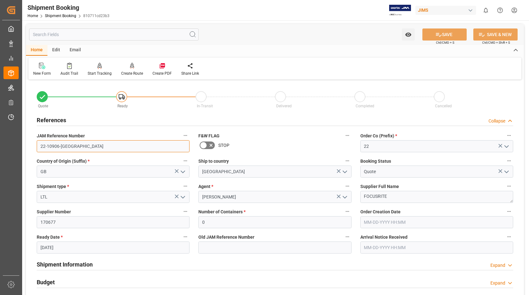
drag, startPoint x: 72, startPoint y: 144, endPoint x: 30, endPoint y: 148, distance: 42.0
click at [30, 148] on div "Quote Ready In-Transit Delivered Completed Cancelled References Collapse JAM Re…" at bounding box center [275, 278] width 498 height 394
click at [42, 71] on div "New Form" at bounding box center [42, 74] width 18 height 6
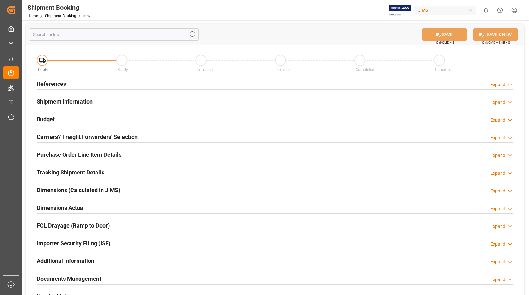
click at [62, 85] on h2 "References" at bounding box center [51, 83] width 29 height 9
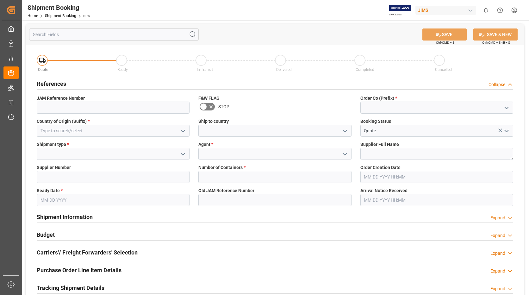
click at [346, 129] on icon "open menu" at bounding box center [345, 131] width 8 height 8
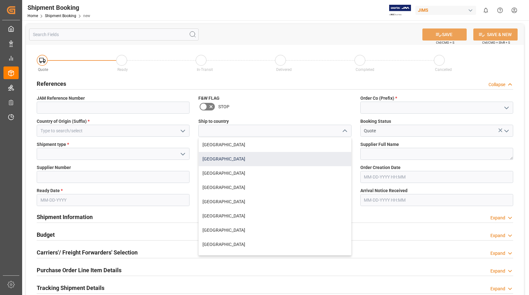
click at [240, 156] on div "[GEOGRAPHIC_DATA]" at bounding box center [275, 159] width 152 height 14
type input "[GEOGRAPHIC_DATA]"
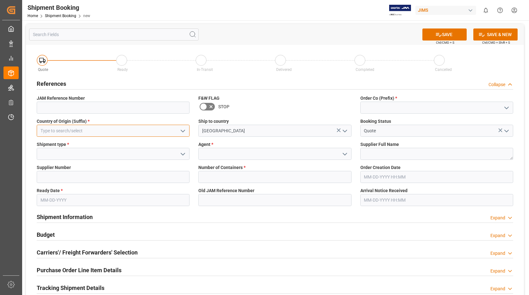
click at [139, 133] on input at bounding box center [113, 131] width 153 height 12
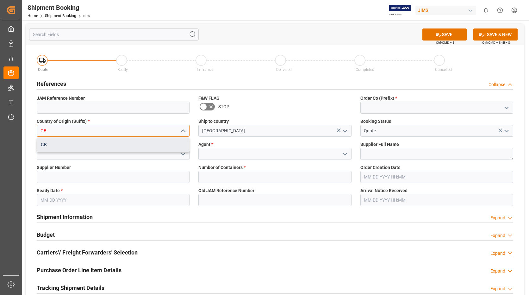
click at [112, 143] on div "GB" at bounding box center [113, 145] width 152 height 14
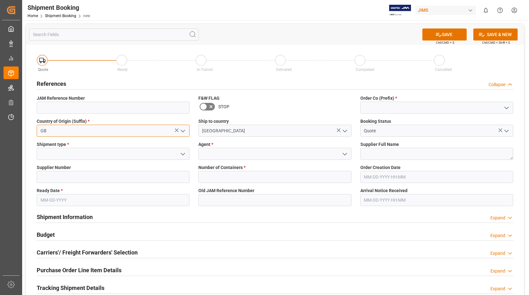
type input "GB"
click at [182, 152] on icon "open menu" at bounding box center [183, 154] width 8 height 8
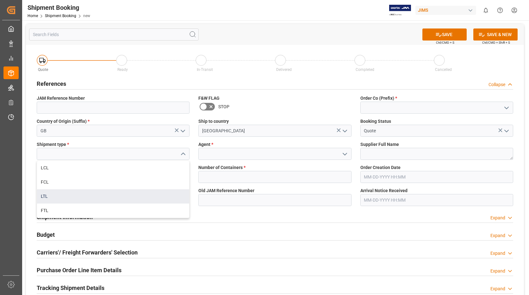
click at [101, 193] on div "LTL" at bounding box center [113, 196] width 152 height 14
type input "LTL"
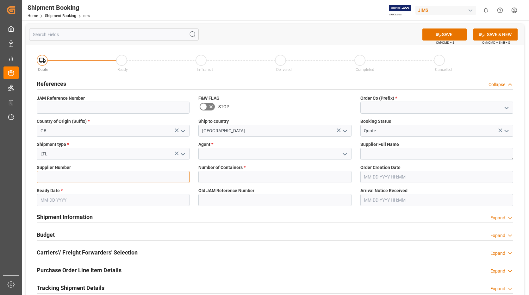
click at [150, 177] on input at bounding box center [113, 177] width 153 height 12
type input "170677"
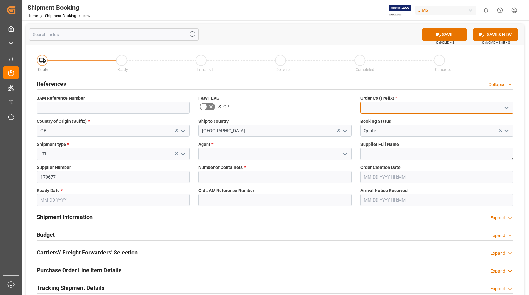
type input "22"
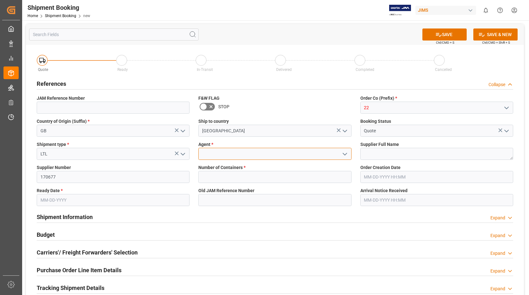
type input "[PERSON_NAME]"
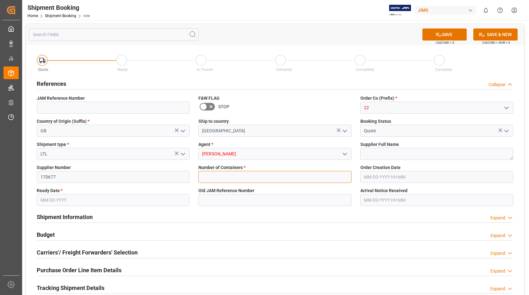
type input "0"
type input "[DATE]"
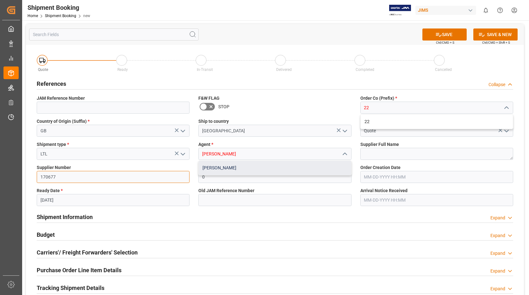
click at [242, 169] on div "[PERSON_NAME]" at bounding box center [275, 168] width 152 height 14
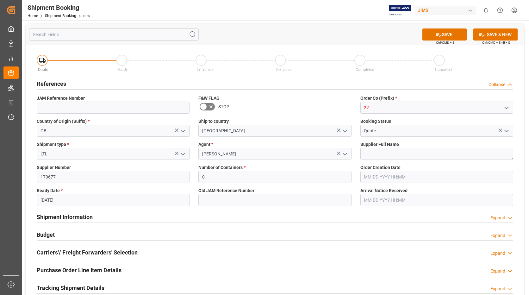
click at [506, 107] on icon "open menu" at bounding box center [507, 108] width 8 height 8
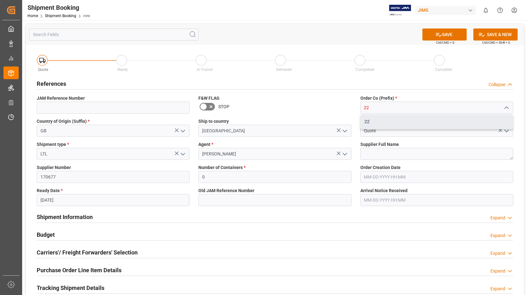
click at [404, 117] on div "22" at bounding box center [437, 122] width 152 height 14
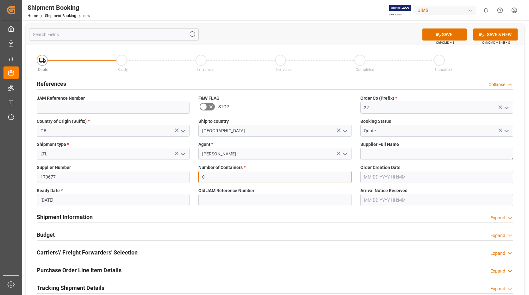
click at [322, 175] on input "0" at bounding box center [274, 177] width 153 height 12
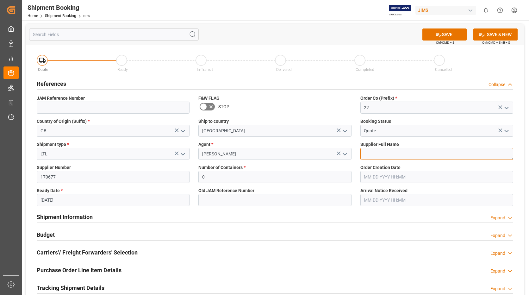
click at [401, 154] on textarea at bounding box center [437, 154] width 153 height 12
type textarea "FOCUSRITE"
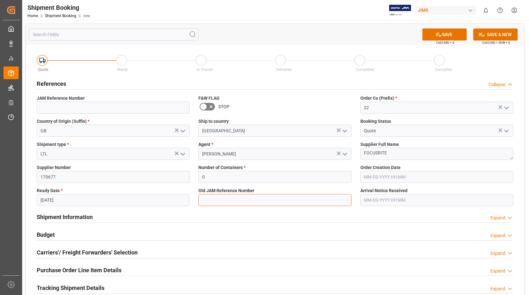
click at [282, 200] on input at bounding box center [274, 200] width 153 height 12
click at [448, 34] on button "SAVE" at bounding box center [445, 34] width 44 height 12
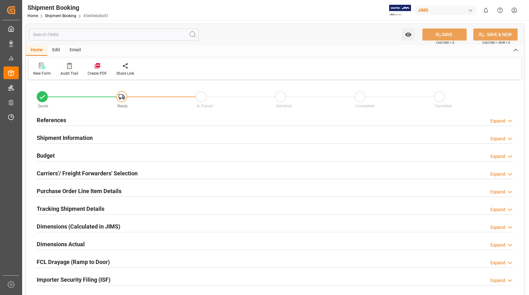
type input "0"
type input "[DATE]"
click at [55, 118] on h2 "References" at bounding box center [51, 120] width 29 height 9
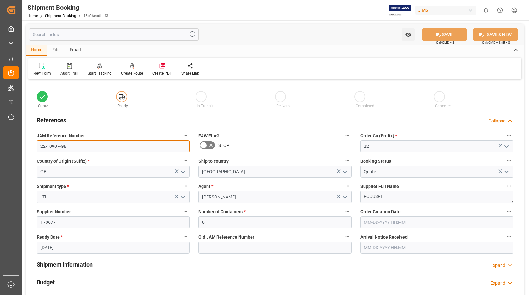
drag, startPoint x: 74, startPoint y: 142, endPoint x: 25, endPoint y: 147, distance: 49.6
click at [25, 147] on div "Watch Option SAVE Ctrl/CMD + S SAVE & NEW Ctrl/CMD + Shift + S Home Edit Email …" at bounding box center [275, 275] width 506 height 510
click at [42, 71] on div "New Form" at bounding box center [42, 74] width 18 height 6
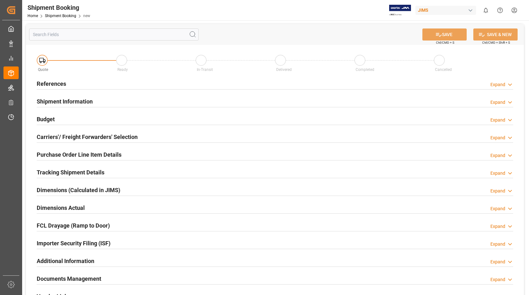
click at [62, 84] on h2 "References" at bounding box center [51, 83] width 29 height 9
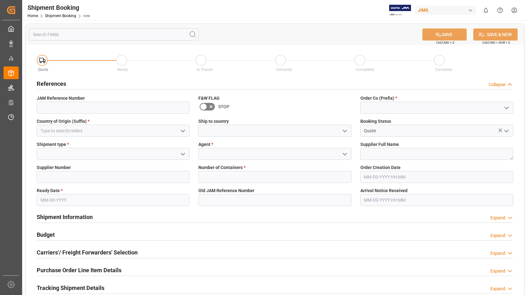
click at [347, 129] on icon "open menu" at bounding box center [345, 131] width 8 height 8
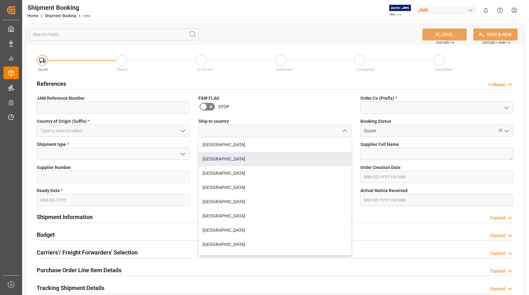
click at [247, 157] on div "[GEOGRAPHIC_DATA]" at bounding box center [275, 159] width 152 height 14
type input "[GEOGRAPHIC_DATA]"
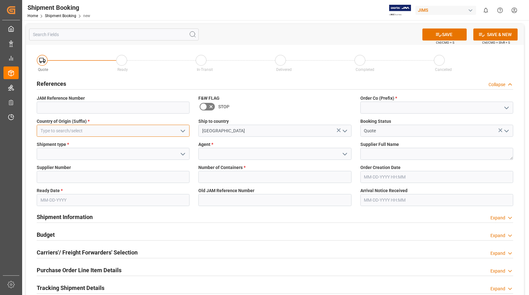
click at [138, 130] on input at bounding box center [113, 131] width 153 height 12
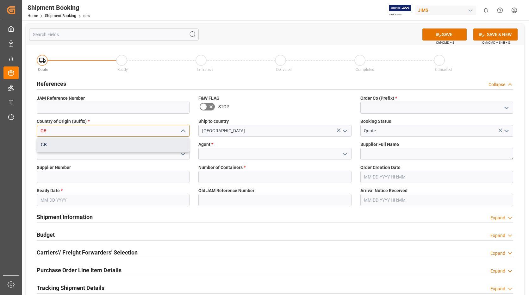
click at [115, 145] on div "GB" at bounding box center [113, 145] width 152 height 14
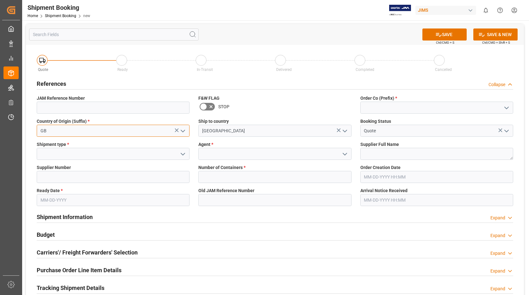
type input "GB"
click at [182, 153] on polyline "open menu" at bounding box center [183, 154] width 4 height 2
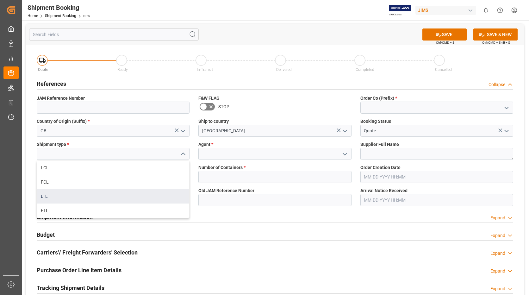
click at [64, 194] on div "LTL" at bounding box center [113, 196] width 152 height 14
type input "LTL"
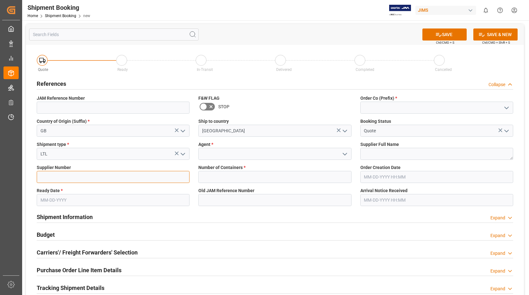
click at [79, 179] on input at bounding box center [113, 177] width 153 height 12
type input "170677"
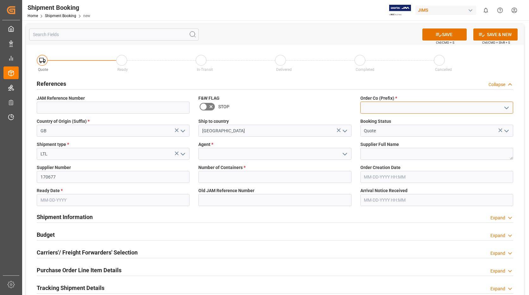
type input "22"
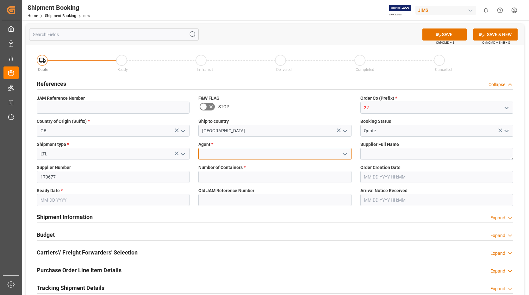
type input "[PERSON_NAME]"
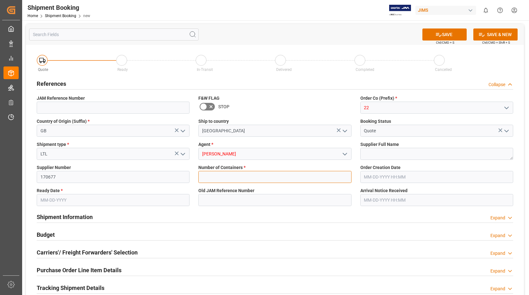
type input "0"
type input "[DATE]"
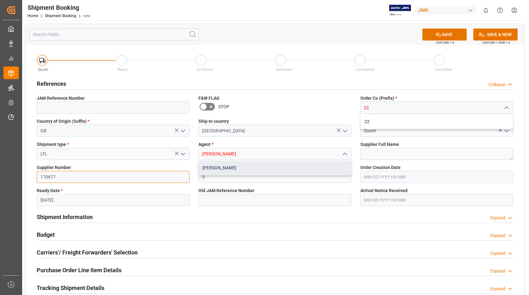
click at [224, 166] on div "[PERSON_NAME]" at bounding box center [275, 168] width 152 height 14
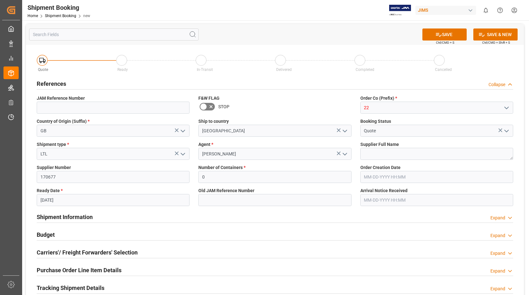
click at [507, 106] on icon "open menu" at bounding box center [507, 108] width 8 height 8
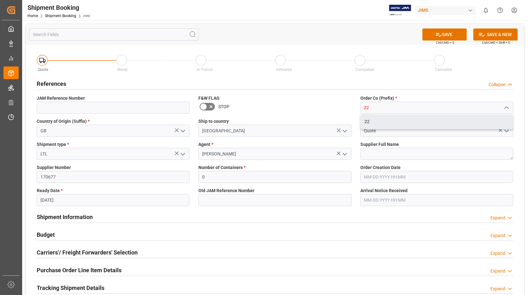
click at [394, 120] on div "22" at bounding box center [437, 122] width 152 height 14
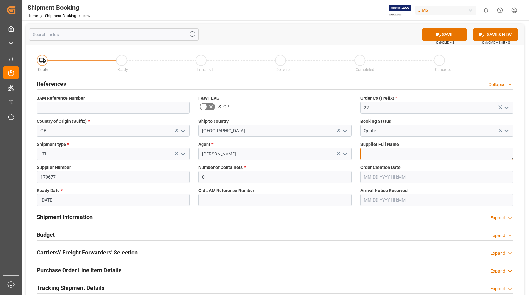
click at [382, 151] on textarea at bounding box center [437, 154] width 153 height 12
type textarea "FOCUSRITE"
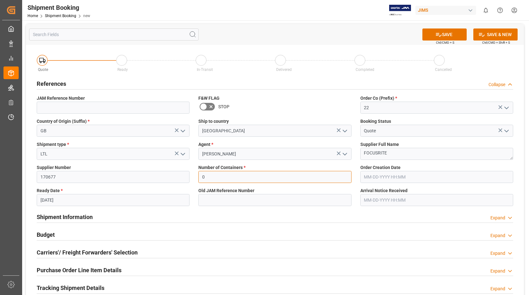
click at [303, 176] on input "0" at bounding box center [274, 177] width 153 height 12
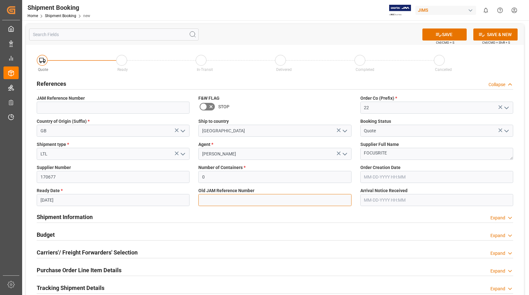
click at [281, 196] on input at bounding box center [274, 200] width 153 height 12
click at [451, 34] on button "SAVE" at bounding box center [445, 34] width 44 height 12
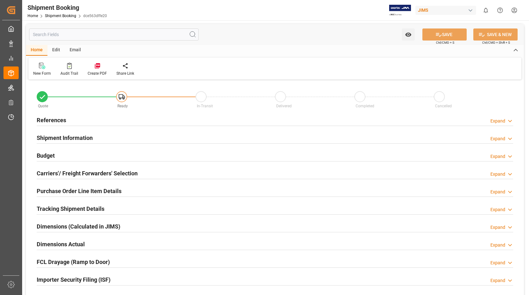
type input "0"
type input "[DATE]"
click at [49, 119] on h2 "References" at bounding box center [51, 120] width 29 height 9
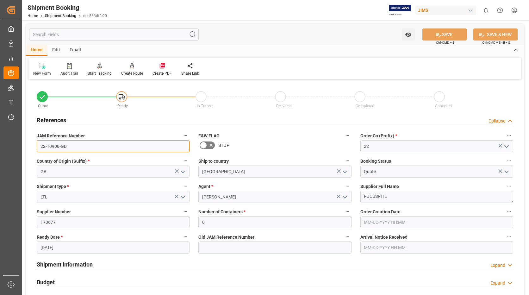
drag, startPoint x: 76, startPoint y: 146, endPoint x: 22, endPoint y: 148, distance: 53.9
click at [22, 148] on div "Watch Option SAVE Ctrl/CMD + S SAVE & NEW Ctrl/CMD + Shift + S Home Edit Email …" at bounding box center [275, 275] width 506 height 510
click at [43, 69] on icon at bounding box center [43, 67] width 3 height 3
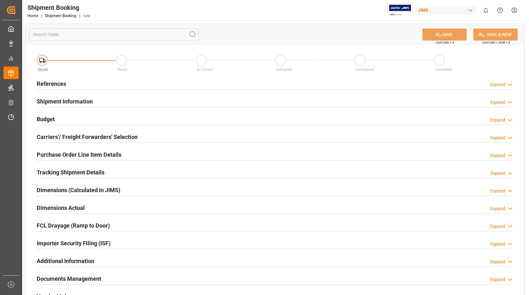
click at [64, 84] on h2 "References" at bounding box center [51, 83] width 29 height 9
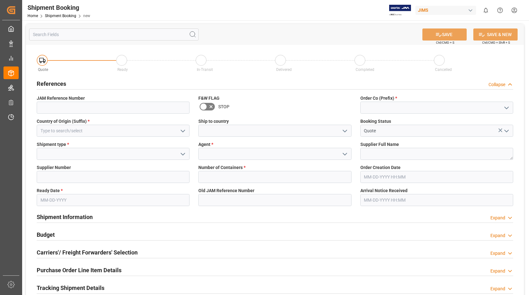
click at [346, 130] on icon "open menu" at bounding box center [345, 131] width 8 height 8
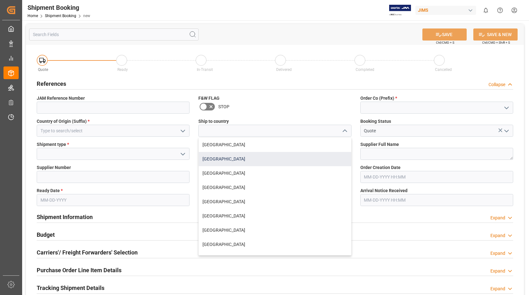
click at [223, 157] on div "[GEOGRAPHIC_DATA]" at bounding box center [275, 159] width 152 height 14
type input "[GEOGRAPHIC_DATA]"
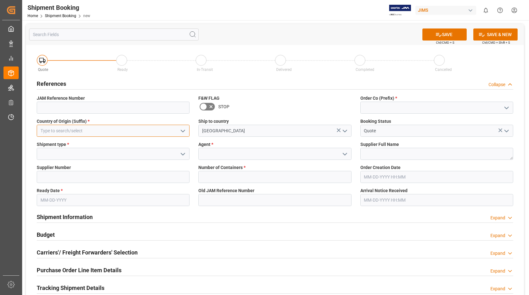
click at [133, 131] on input at bounding box center [113, 131] width 153 height 12
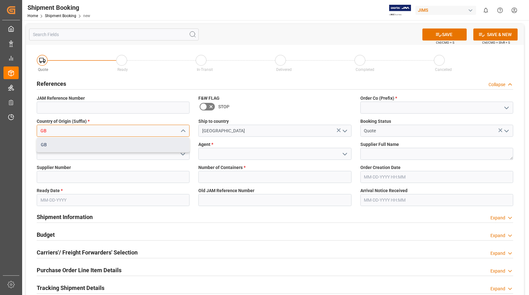
click at [90, 143] on div "GB" at bounding box center [113, 145] width 152 height 14
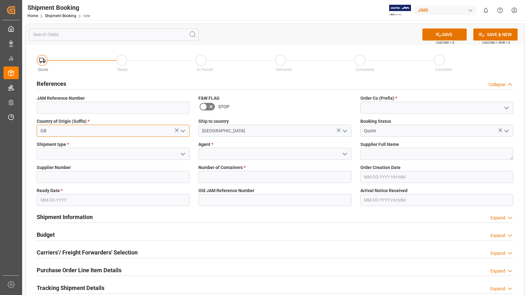
type input "GB"
click at [182, 152] on icon "open menu" at bounding box center [183, 154] width 8 height 8
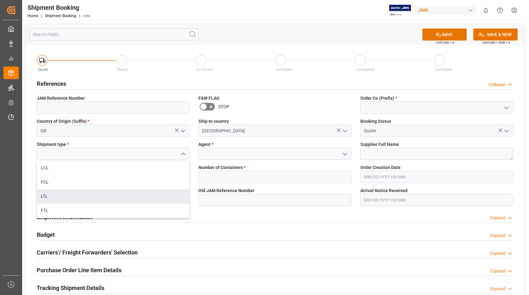
click at [67, 197] on div "LTL" at bounding box center [113, 196] width 152 height 14
type input "LTL"
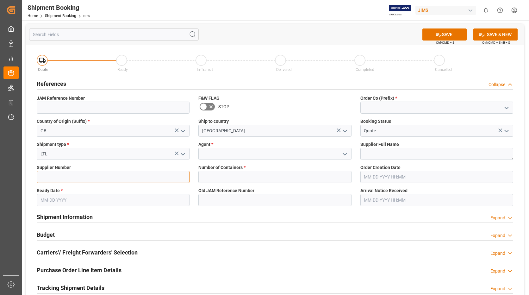
click at [82, 176] on input at bounding box center [113, 177] width 153 height 12
type input "170677"
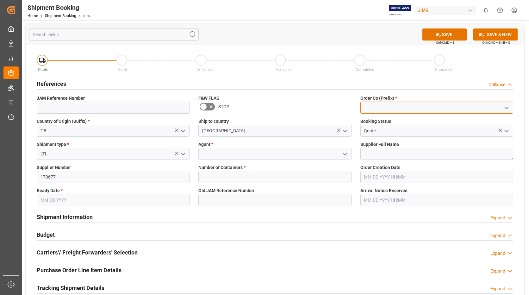
type input "22"
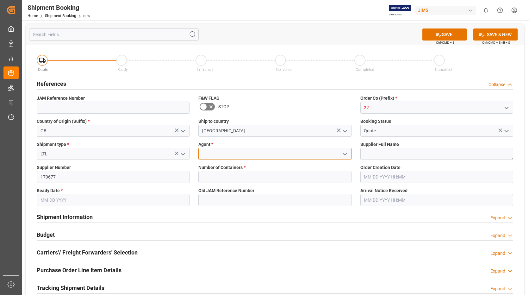
type input "[PERSON_NAME]"
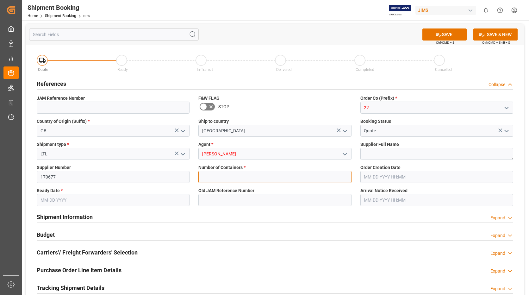
type input "0"
type input "[DATE]"
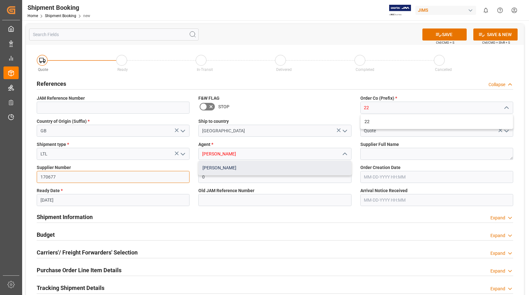
click at [249, 167] on div "[PERSON_NAME]" at bounding box center [275, 168] width 152 height 14
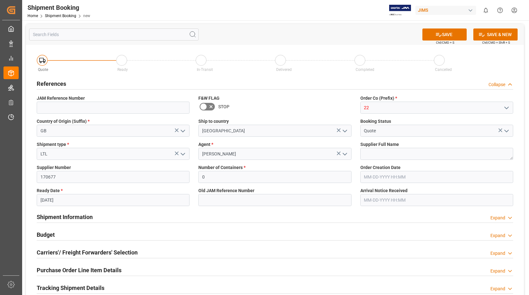
click at [507, 107] on icon "open menu" at bounding box center [507, 108] width 8 height 8
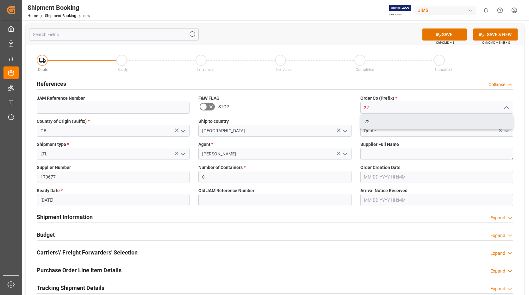
click at [394, 121] on div "22" at bounding box center [437, 122] width 152 height 14
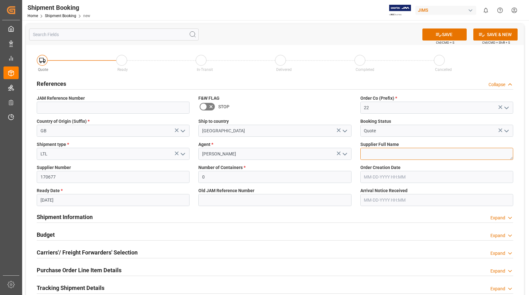
click at [387, 151] on textarea at bounding box center [437, 154] width 153 height 12
type textarea "FOCUSRITE"
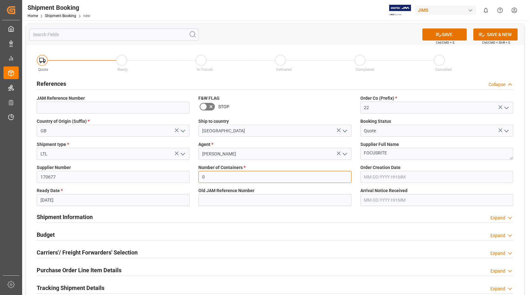
click at [293, 178] on input "0" at bounding box center [274, 177] width 153 height 12
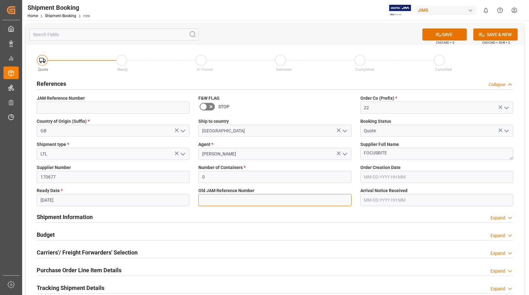
click at [280, 198] on input at bounding box center [274, 200] width 153 height 12
click at [458, 35] on button "SAVE" at bounding box center [445, 34] width 44 height 12
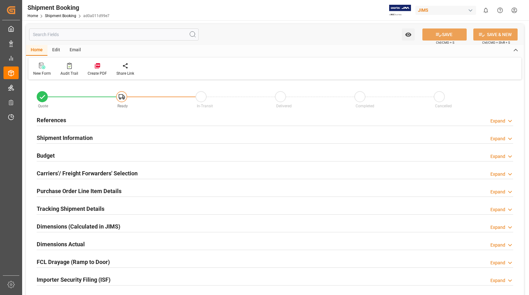
type input "0"
type input "[DATE]"
click at [58, 119] on h2 "References" at bounding box center [51, 120] width 29 height 9
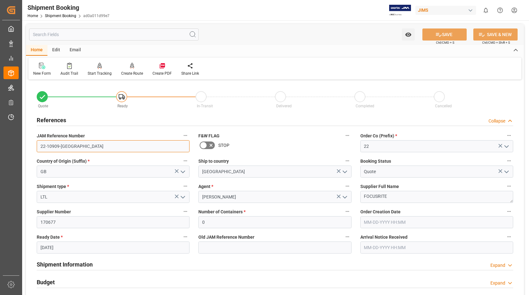
drag, startPoint x: 71, startPoint y: 143, endPoint x: 41, endPoint y: 145, distance: 30.4
click at [41, 145] on input "22-10909-GB" at bounding box center [113, 146] width 153 height 12
click at [42, 71] on div "New Form" at bounding box center [42, 74] width 18 height 6
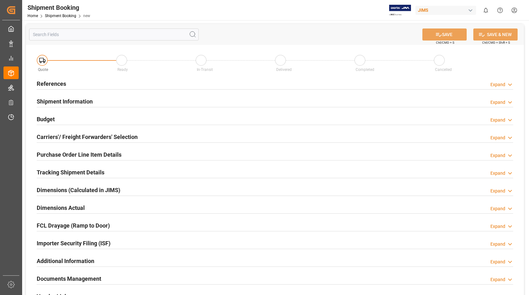
click at [55, 82] on h2 "References" at bounding box center [51, 83] width 29 height 9
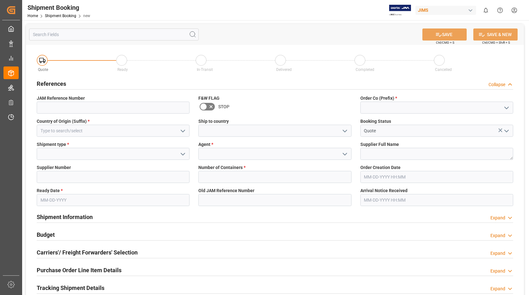
click at [346, 130] on polyline "open menu" at bounding box center [345, 131] width 4 height 2
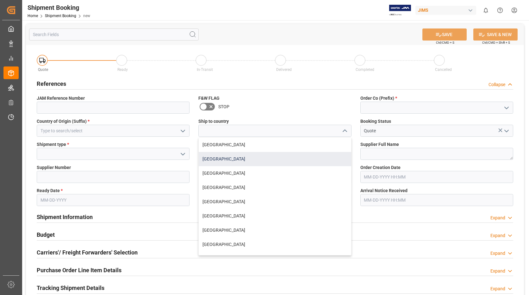
click at [258, 157] on div "[GEOGRAPHIC_DATA]" at bounding box center [275, 159] width 152 height 14
type input "[GEOGRAPHIC_DATA]"
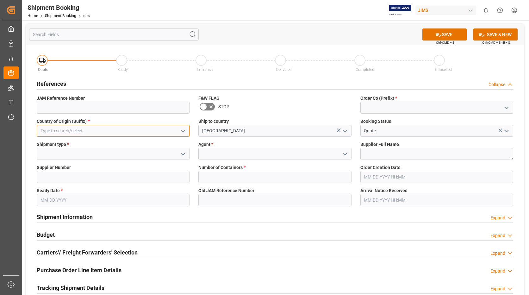
click at [154, 132] on input at bounding box center [113, 131] width 153 height 12
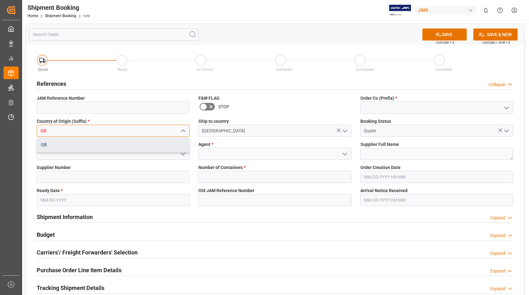
click at [118, 142] on div "GB" at bounding box center [113, 145] width 152 height 14
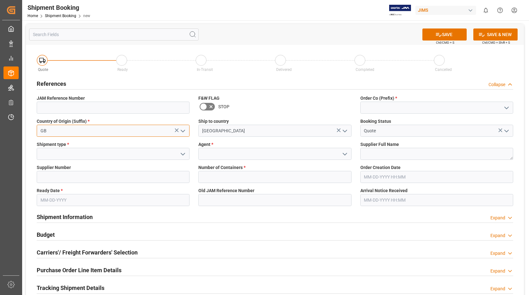
type input "GB"
click at [182, 154] on polyline "open menu" at bounding box center [183, 154] width 4 height 2
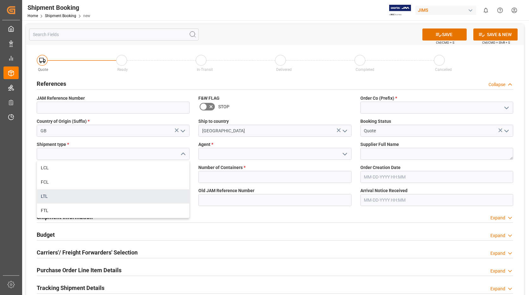
click at [86, 193] on div "LTL" at bounding box center [113, 196] width 152 height 14
type input "LTL"
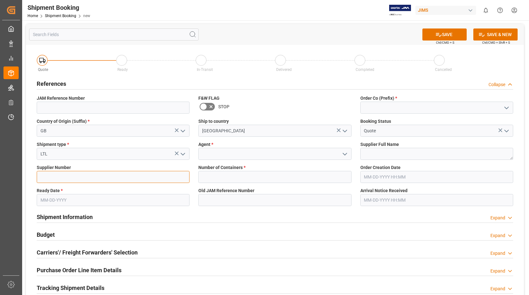
click at [83, 178] on input at bounding box center [113, 177] width 153 height 12
type input "170677"
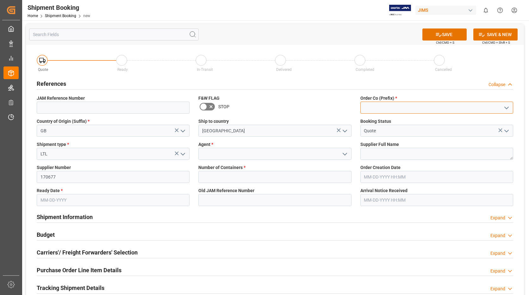
type input "22"
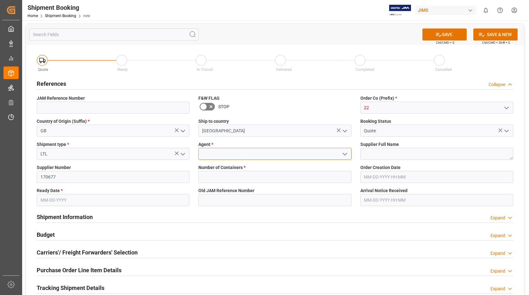
type input "[PERSON_NAME]"
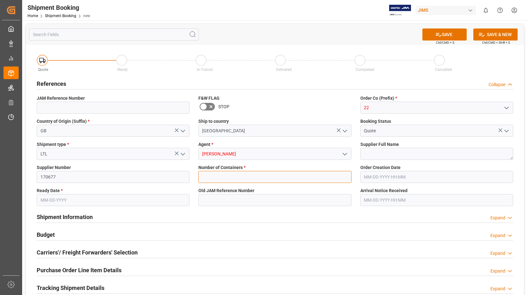
type input "0"
type input "[DATE]"
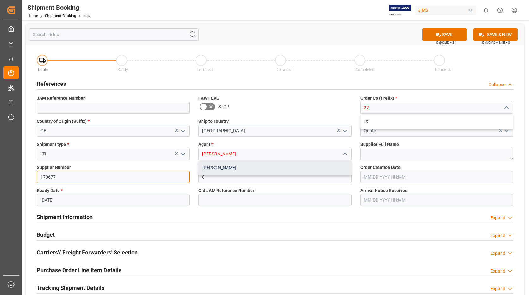
click at [227, 167] on div "[PERSON_NAME]" at bounding box center [275, 168] width 152 height 14
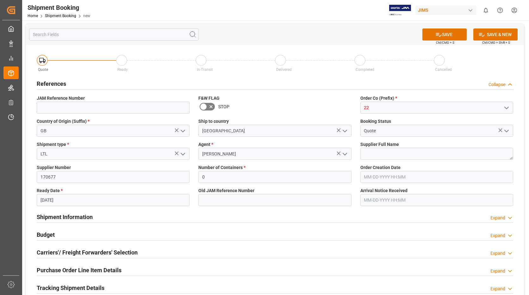
click at [507, 106] on icon "open menu" at bounding box center [507, 108] width 8 height 8
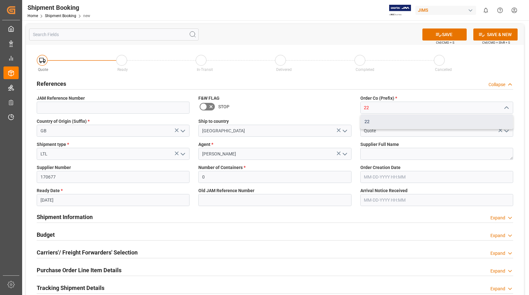
click at [407, 122] on div "22" at bounding box center [437, 122] width 152 height 14
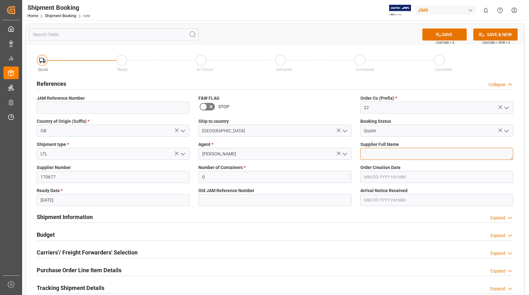
click at [394, 151] on textarea at bounding box center [437, 154] width 153 height 12
type textarea "FOCUSRITE"
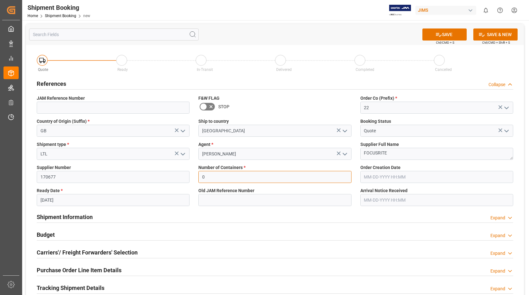
click at [302, 173] on input "0" at bounding box center [274, 177] width 153 height 12
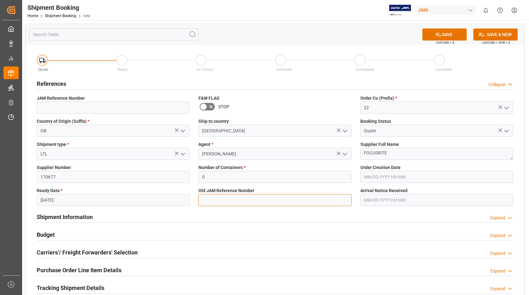
click at [280, 203] on input at bounding box center [274, 200] width 153 height 12
click at [452, 34] on button "SAVE" at bounding box center [445, 34] width 44 height 12
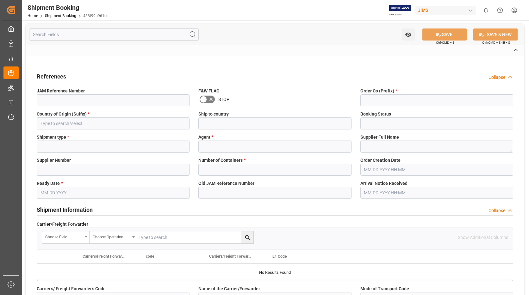
type input "22-10910-[GEOGRAPHIC_DATA]"
type input "22"
type input "GB"
type input "[GEOGRAPHIC_DATA]"
type input "Quote"
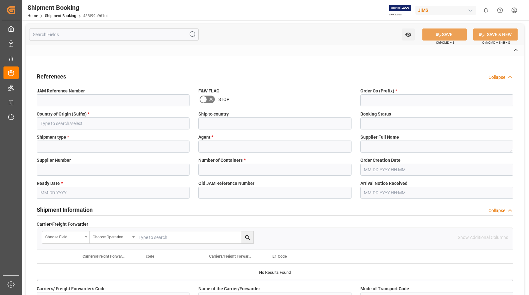
type input "LTL"
type input "[PERSON_NAME]"
type textarea "FOCUSRITE"
type input "170677"
type input "0"
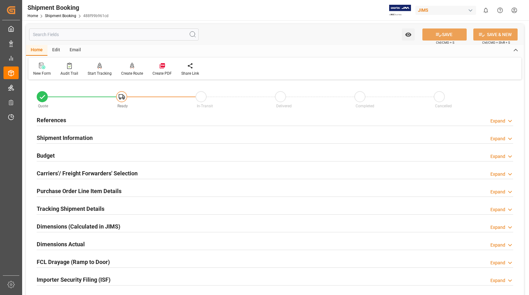
type input "[DATE]"
click at [54, 120] on h2 "References" at bounding box center [51, 120] width 29 height 9
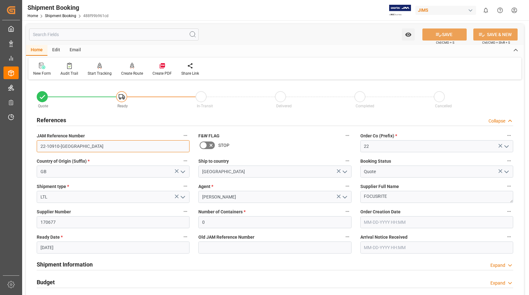
drag, startPoint x: 74, startPoint y: 146, endPoint x: 41, endPoint y: 146, distance: 33.2
click at [41, 146] on input "22-10910-[GEOGRAPHIC_DATA]" at bounding box center [113, 146] width 153 height 12
click at [41, 68] on icon at bounding box center [42, 66] width 6 height 6
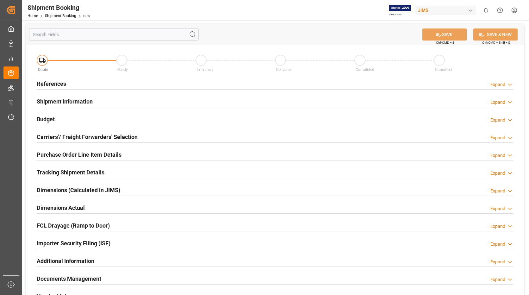
click at [49, 83] on h2 "References" at bounding box center [51, 83] width 29 height 9
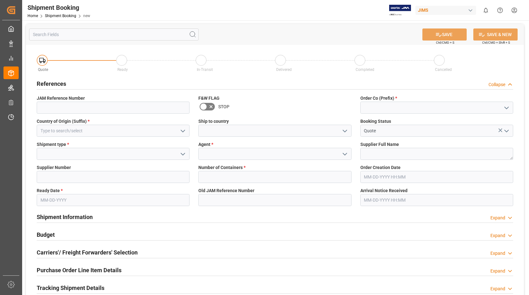
click at [346, 130] on polyline "open menu" at bounding box center [345, 131] width 4 height 2
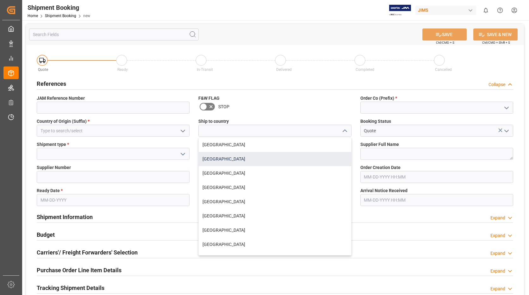
click at [263, 155] on div "[GEOGRAPHIC_DATA]" at bounding box center [275, 159] width 152 height 14
type input "[GEOGRAPHIC_DATA]"
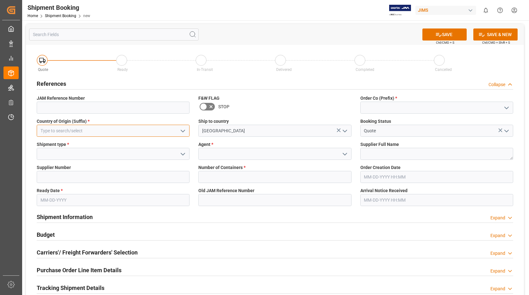
click at [140, 130] on input at bounding box center [113, 131] width 153 height 12
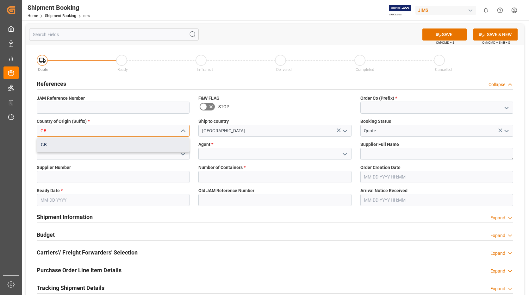
click at [97, 145] on div "GB" at bounding box center [113, 145] width 152 height 14
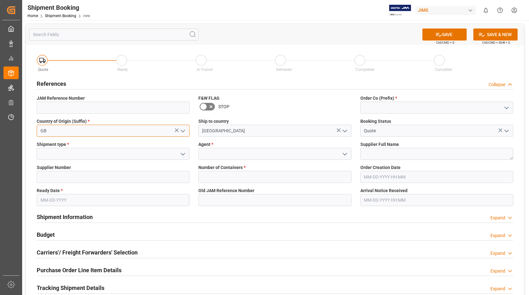
type input "GB"
click at [182, 154] on icon "open menu" at bounding box center [183, 154] width 8 height 8
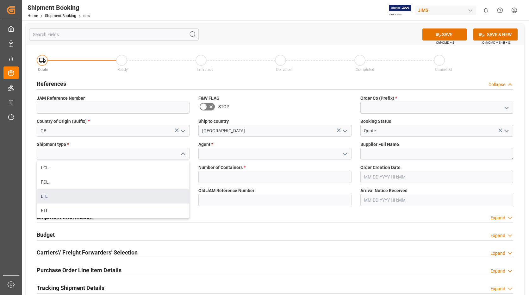
click at [80, 192] on div "LTL" at bounding box center [113, 196] width 152 height 14
type input "LTL"
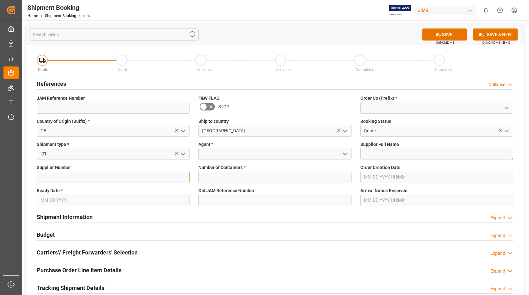
click at [89, 176] on input at bounding box center [113, 177] width 153 height 12
type input "170677"
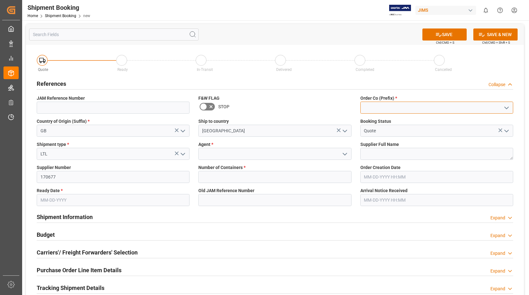
type input "22"
type input "[PERSON_NAME]"
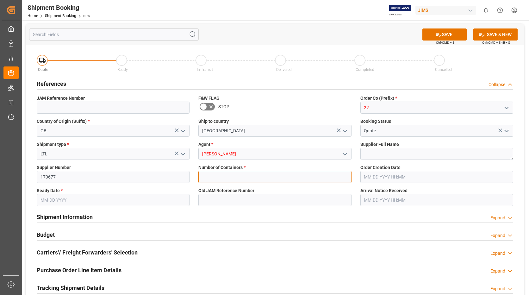
type input "0"
type input "[DATE]"
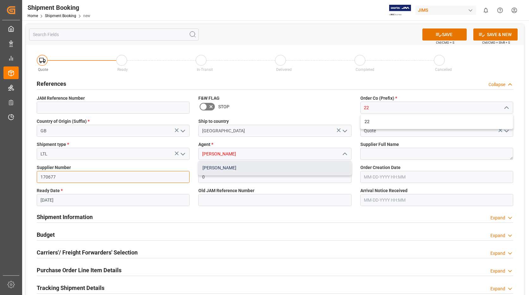
click at [243, 167] on div "[PERSON_NAME]" at bounding box center [275, 168] width 152 height 14
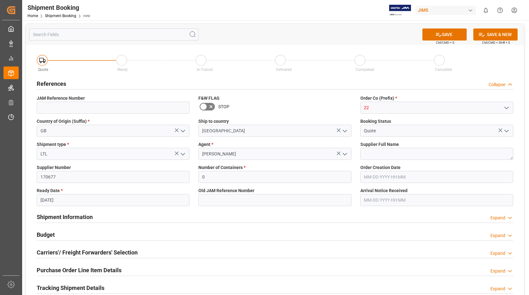
click at [506, 105] on icon "open menu" at bounding box center [507, 108] width 8 height 8
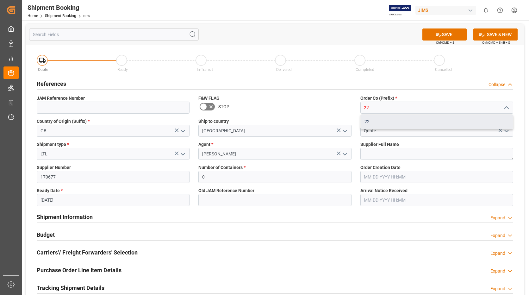
click at [385, 122] on div "22" at bounding box center [437, 122] width 152 height 14
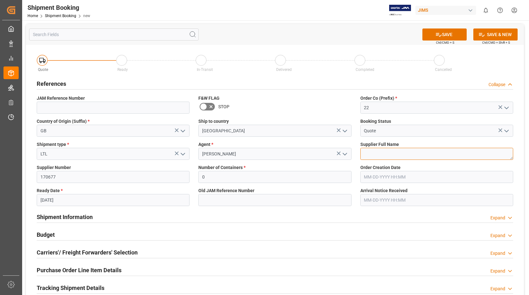
click at [377, 156] on textarea at bounding box center [437, 154] width 153 height 12
type textarea "FOCUSRITE"
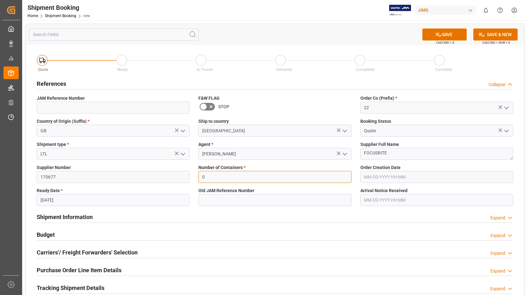
click at [311, 176] on input "0" at bounding box center [274, 177] width 153 height 12
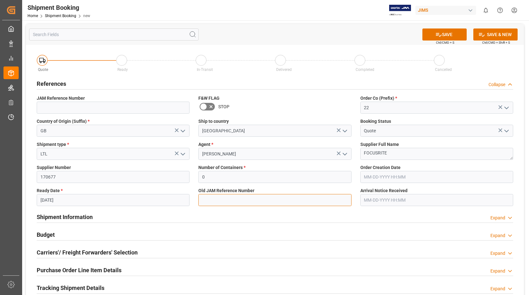
click at [283, 203] on input at bounding box center [274, 200] width 153 height 12
click at [448, 35] on button "SAVE" at bounding box center [445, 34] width 44 height 12
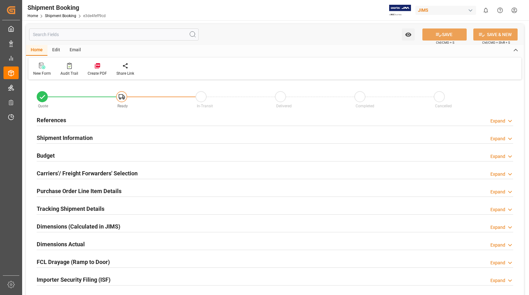
type input "0"
type input "[DATE]"
click at [54, 118] on h2 "References" at bounding box center [51, 120] width 29 height 9
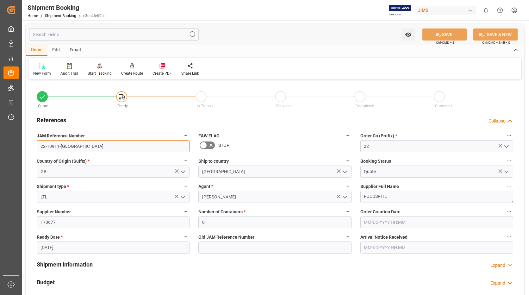
drag, startPoint x: 73, startPoint y: 144, endPoint x: 29, endPoint y: 148, distance: 44.2
click at [29, 148] on div "Quote Ready In-Transit Delivered Completed Cancelled References Collapse JAM Re…" at bounding box center [275, 278] width 498 height 394
click at [43, 69] on icon at bounding box center [42, 66] width 6 height 6
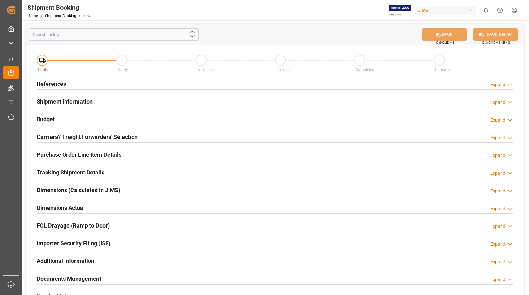
click at [57, 85] on h2 "References" at bounding box center [51, 83] width 29 height 9
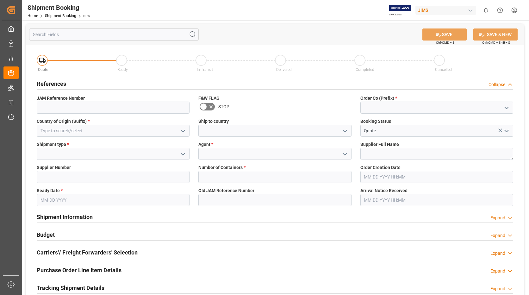
click at [345, 131] on icon "open menu" at bounding box center [345, 131] width 8 height 8
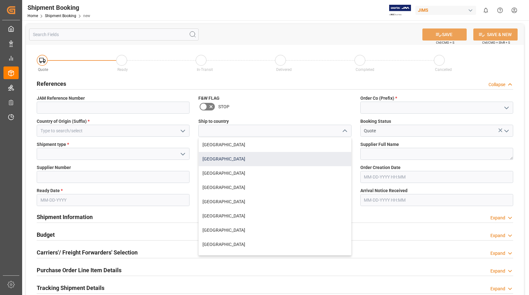
click at [235, 156] on div "[GEOGRAPHIC_DATA]" at bounding box center [275, 159] width 152 height 14
type input "[GEOGRAPHIC_DATA]"
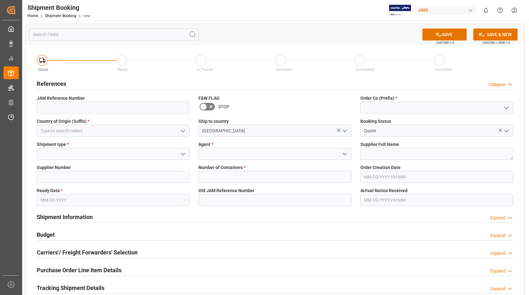
click at [183, 129] on icon "open menu" at bounding box center [183, 131] width 8 height 8
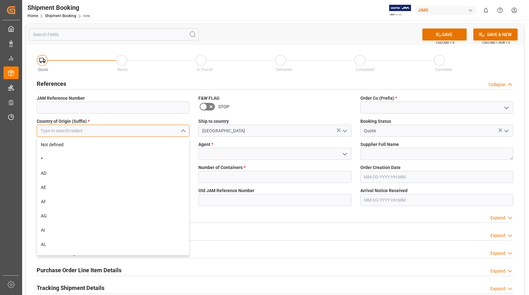
click at [147, 130] on input at bounding box center [113, 131] width 153 height 12
type input "F"
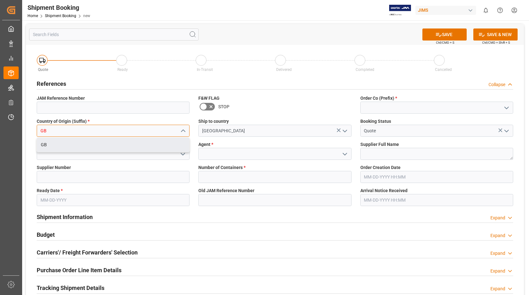
click at [122, 141] on div "GB" at bounding box center [113, 145] width 152 height 14
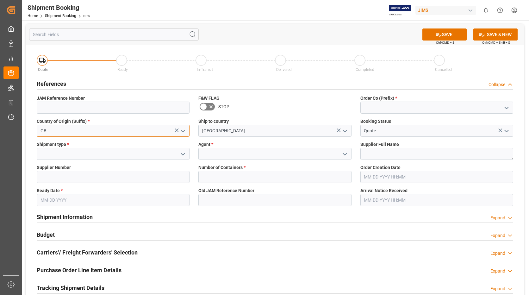
type input "GB"
click at [183, 154] on icon "open menu" at bounding box center [183, 154] width 8 height 8
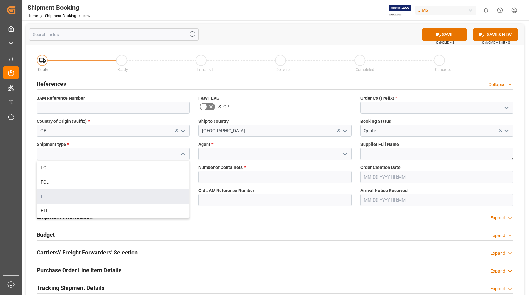
click at [85, 192] on div "LTL" at bounding box center [113, 196] width 152 height 14
type input "LTL"
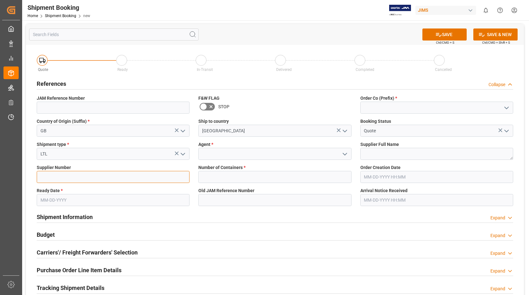
click at [75, 177] on input at bounding box center [113, 177] width 153 height 12
type input "170677"
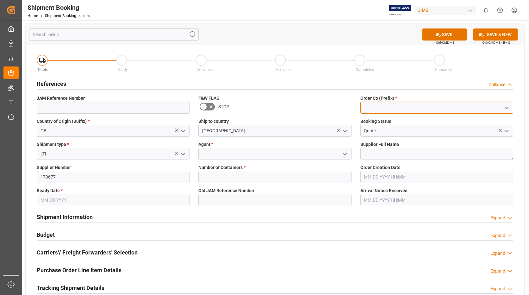
type input "22"
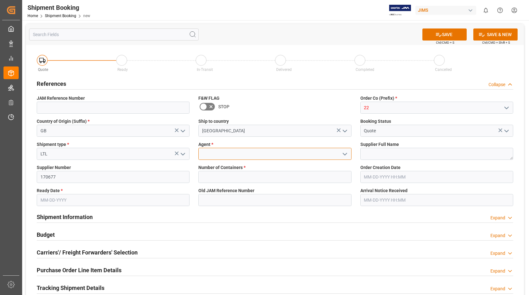
type input "[PERSON_NAME]"
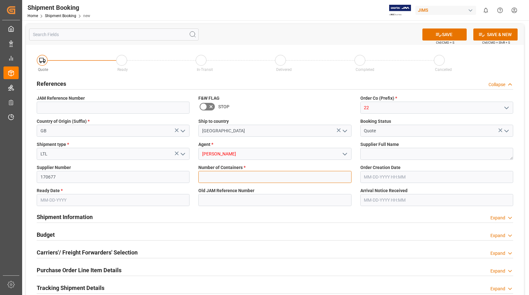
type input "0"
type input "[DATE]"
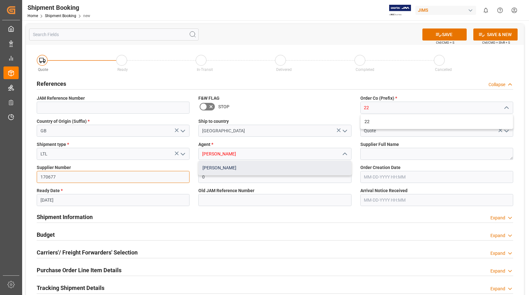
click at [220, 166] on div "[PERSON_NAME]" at bounding box center [275, 168] width 152 height 14
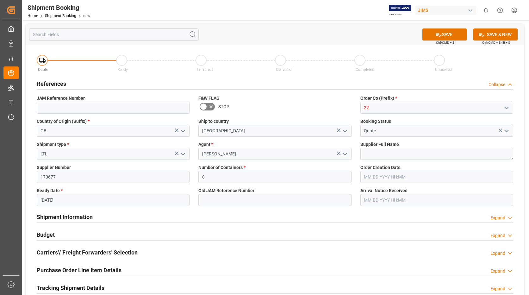
click at [504, 107] on icon "open menu" at bounding box center [507, 108] width 8 height 8
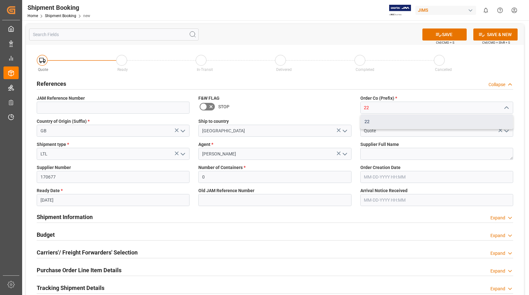
click at [379, 118] on div "22" at bounding box center [437, 122] width 152 height 14
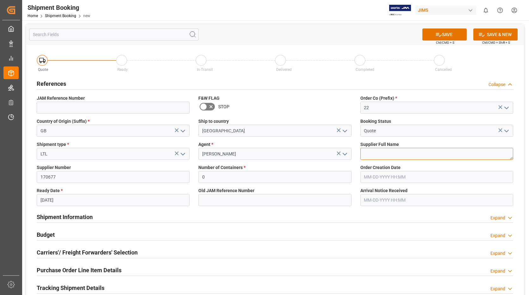
click at [394, 152] on textarea at bounding box center [437, 154] width 153 height 12
type textarea "FOCUSRITE"
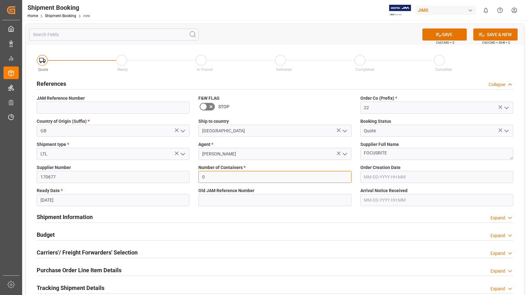
click at [314, 177] on input "0" at bounding box center [274, 177] width 153 height 12
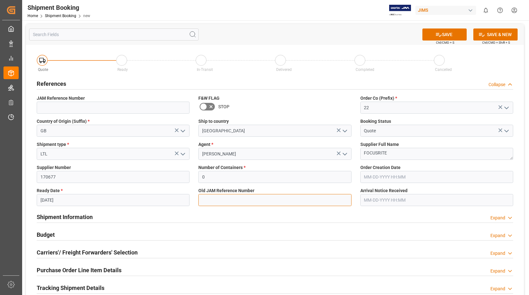
click at [290, 200] on input at bounding box center [274, 200] width 153 height 12
click at [450, 35] on button "SAVE" at bounding box center [445, 34] width 44 height 12
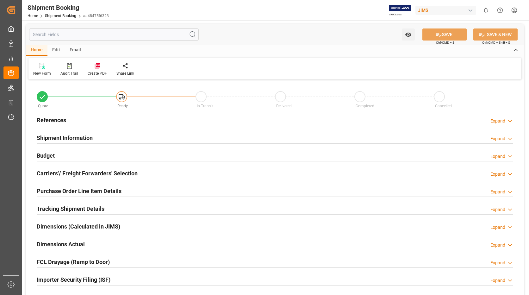
type input "0"
type input "[DATE]"
click at [53, 118] on h2 "References" at bounding box center [51, 120] width 29 height 9
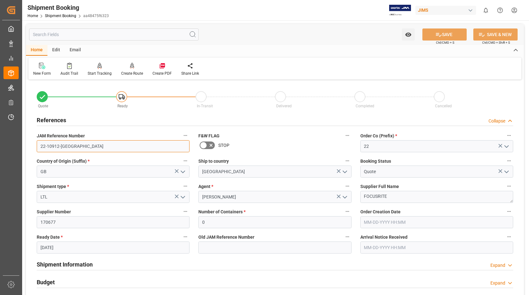
drag, startPoint x: 78, startPoint y: 145, endPoint x: 25, endPoint y: 148, distance: 53.0
click at [25, 148] on div "Watch Option SAVE Ctrl/CMD + S SAVE & NEW Ctrl/CMD + Shift + S Home Edit Email …" at bounding box center [275, 275] width 506 height 510
click at [45, 69] on div "New Form" at bounding box center [41, 69] width 27 height 14
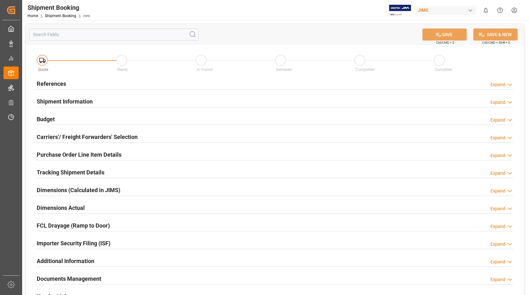
click at [60, 85] on h2 "References" at bounding box center [51, 83] width 29 height 9
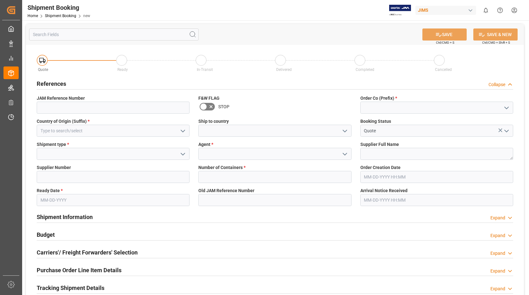
click at [345, 130] on icon "open menu" at bounding box center [345, 131] width 8 height 8
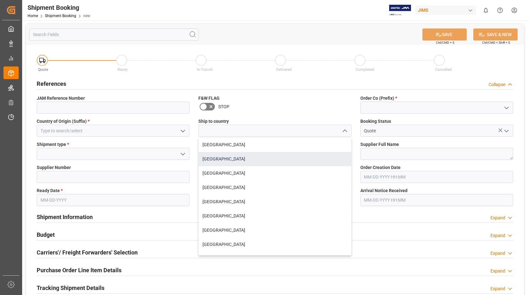
click at [243, 161] on div "[GEOGRAPHIC_DATA]" at bounding box center [275, 159] width 152 height 14
type input "[GEOGRAPHIC_DATA]"
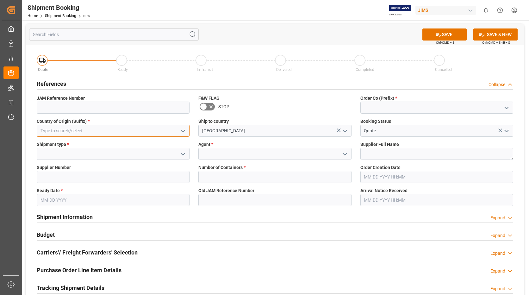
click at [148, 132] on input at bounding box center [113, 131] width 153 height 12
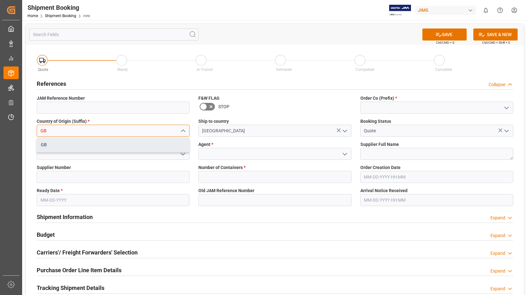
click at [115, 144] on div "GB" at bounding box center [113, 145] width 152 height 14
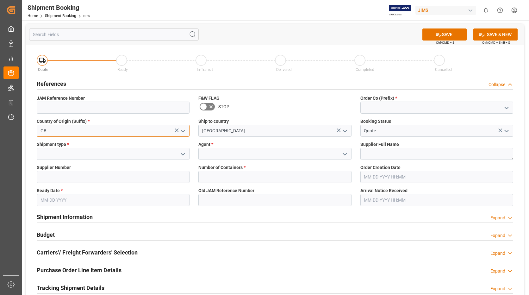
type input "GB"
click at [183, 152] on icon "open menu" at bounding box center [183, 154] width 8 height 8
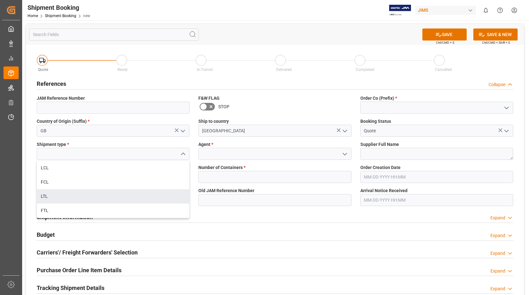
click at [100, 194] on div "LTL" at bounding box center [113, 196] width 152 height 14
type input "LTL"
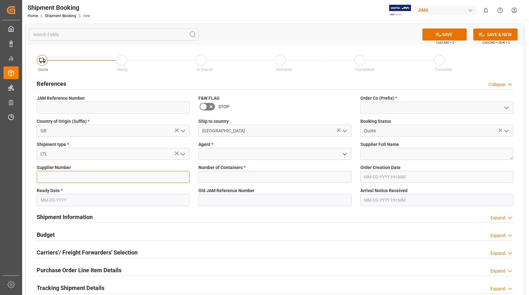
click at [100, 177] on input at bounding box center [113, 177] width 153 height 12
type input "170677"
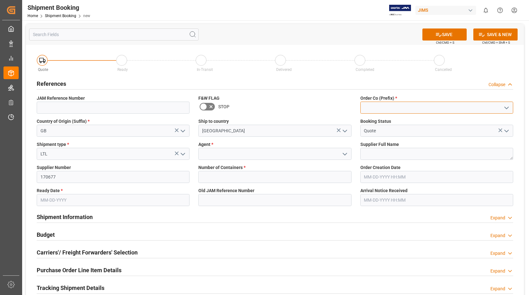
type input "22"
type input "[PERSON_NAME]"
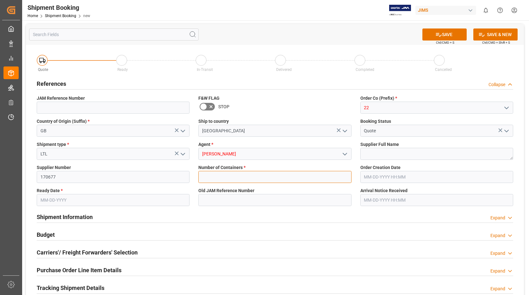
type input "0"
type input "[DATE]"
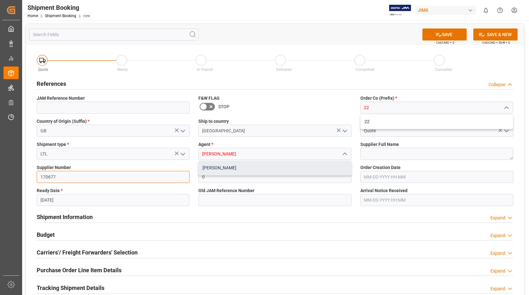
click at [230, 169] on div "[PERSON_NAME]" at bounding box center [275, 168] width 152 height 14
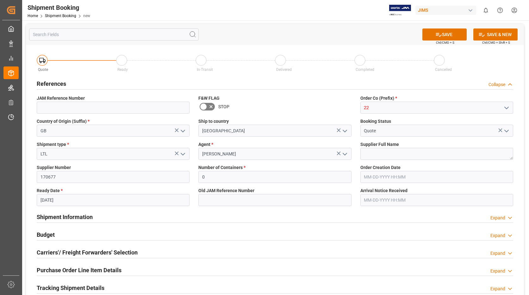
click at [507, 106] on icon "open menu" at bounding box center [507, 108] width 8 height 8
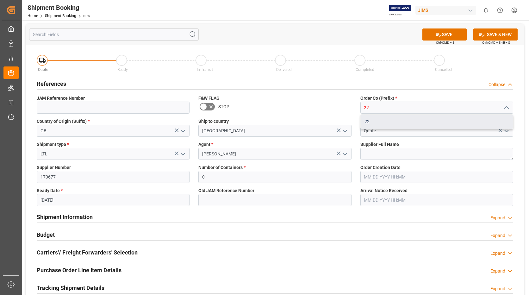
click at [398, 123] on div "22" at bounding box center [437, 122] width 152 height 14
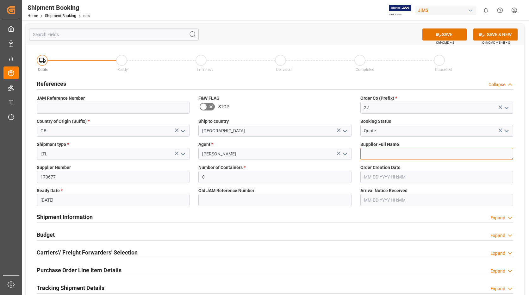
click at [385, 155] on textarea at bounding box center [437, 154] width 153 height 12
type textarea "FOCUSRITE"
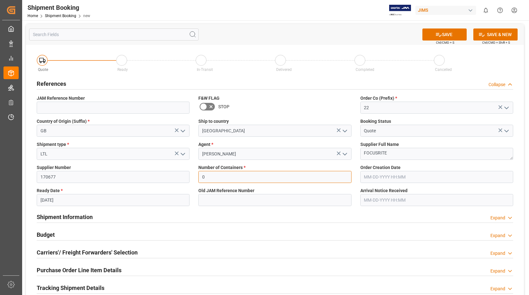
click at [284, 174] on input "0" at bounding box center [274, 177] width 153 height 12
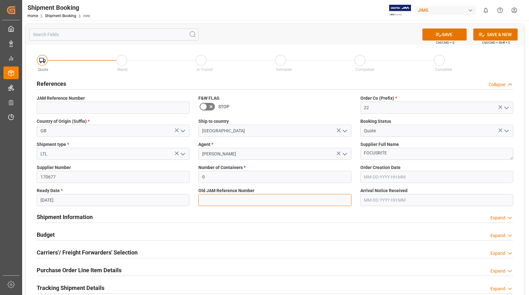
click at [263, 201] on input at bounding box center [274, 200] width 153 height 12
click at [451, 34] on button "SAVE" at bounding box center [445, 34] width 44 height 12
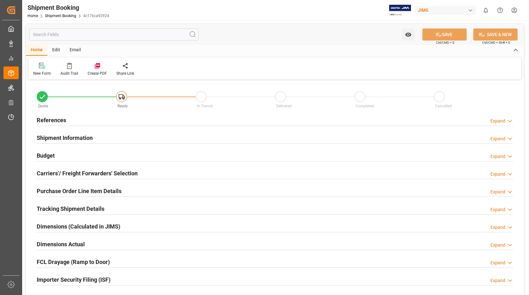
type input "0"
type input "[DATE]"
click at [60, 122] on h2 "References" at bounding box center [51, 120] width 29 height 9
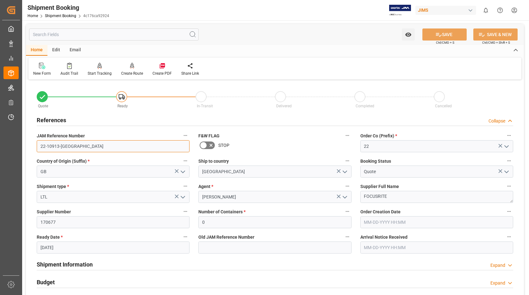
drag, startPoint x: 71, startPoint y: 146, endPoint x: 21, endPoint y: 148, distance: 49.8
click at [21, 148] on div "Created by potrace 1.15, written by [PERSON_NAME] [DATE]-[DATE] Created by potr…" at bounding box center [264, 147] width 529 height 295
type input "C"
paste input "22-10913-[GEOGRAPHIC_DATA]"
type input "22-10913-[GEOGRAPHIC_DATA]"
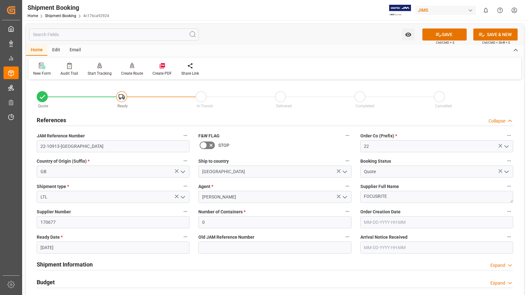
click at [42, 71] on div "New Form" at bounding box center [42, 74] width 18 height 6
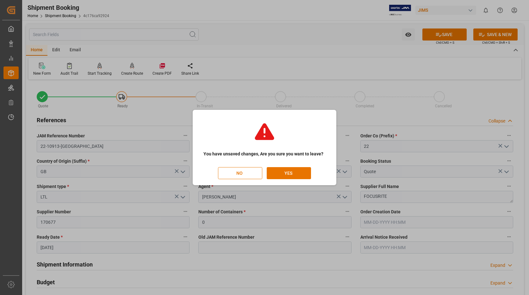
click at [245, 174] on button "NO" at bounding box center [240, 173] width 44 height 12
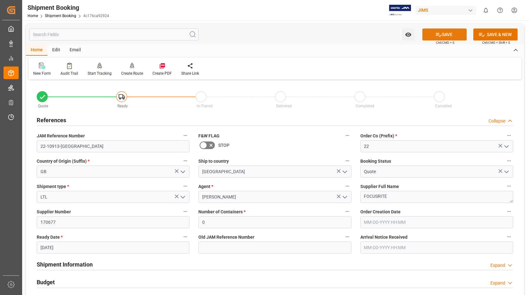
click at [450, 36] on button "SAVE" at bounding box center [445, 34] width 44 height 12
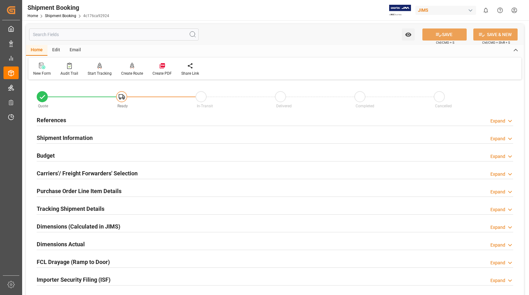
click at [61, 118] on h2 "References" at bounding box center [51, 120] width 29 height 9
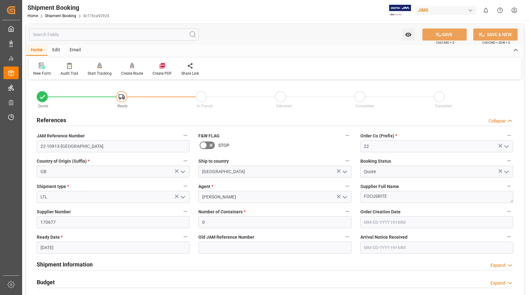
click at [45, 69] on icon at bounding box center [42, 66] width 6 height 6
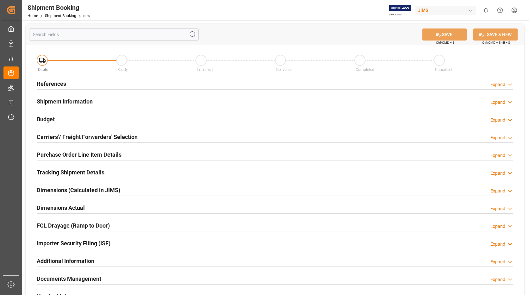
click at [56, 83] on h2 "References" at bounding box center [51, 83] width 29 height 9
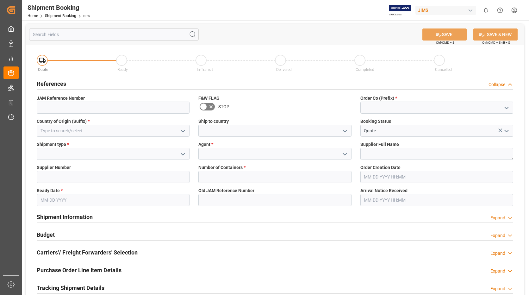
click at [344, 129] on icon "open menu" at bounding box center [345, 131] width 8 height 8
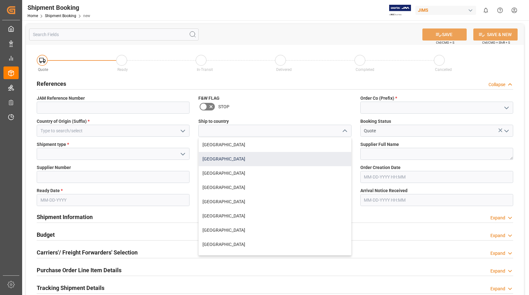
click at [248, 156] on div "[GEOGRAPHIC_DATA]" at bounding box center [275, 159] width 152 height 14
type input "[GEOGRAPHIC_DATA]"
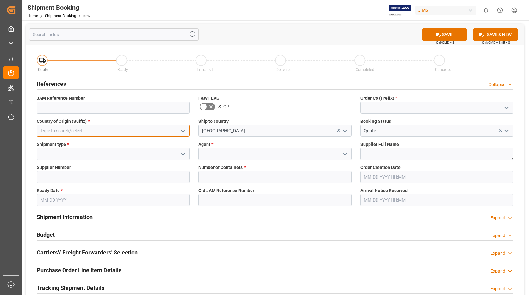
click at [147, 130] on input at bounding box center [113, 131] width 153 height 12
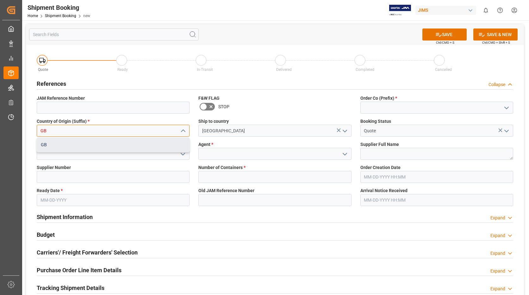
click at [121, 145] on div "GB" at bounding box center [113, 145] width 152 height 14
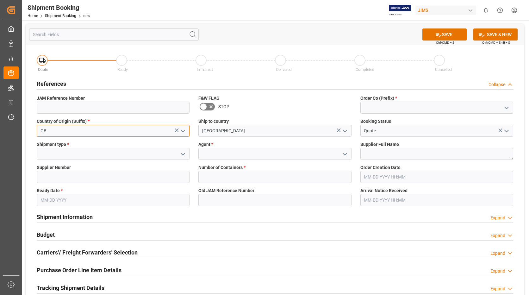
type input "GB"
click at [184, 153] on icon "open menu" at bounding box center [183, 154] width 8 height 8
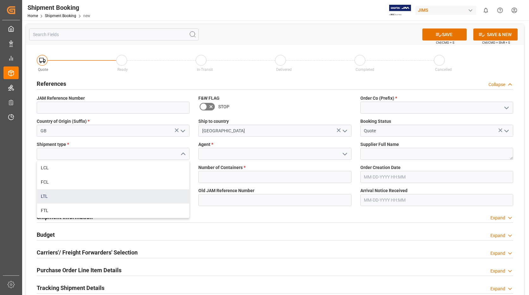
click at [102, 193] on div "LTL" at bounding box center [113, 196] width 152 height 14
type input "LTL"
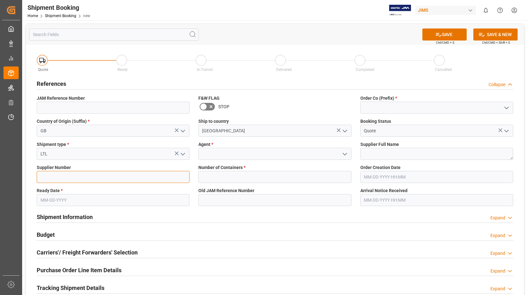
click at [96, 179] on input at bounding box center [113, 177] width 153 height 12
type input "170677"
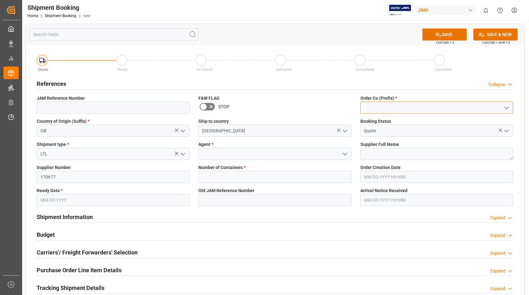
type input "22"
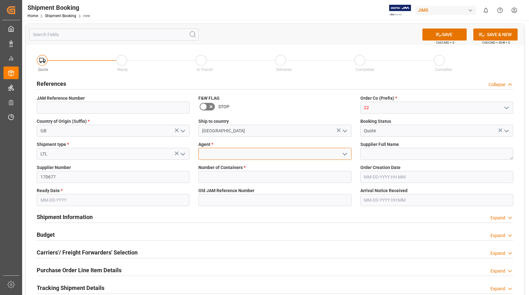
type input "[PERSON_NAME]"
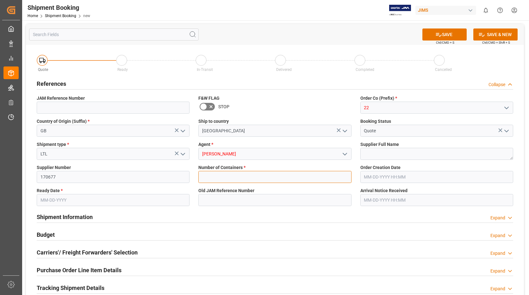
type input "0"
type input "[DATE]"
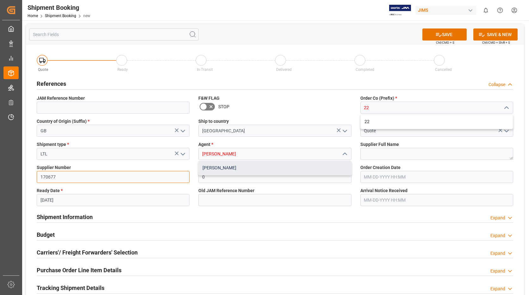
click at [222, 167] on div "[PERSON_NAME]" at bounding box center [275, 168] width 152 height 14
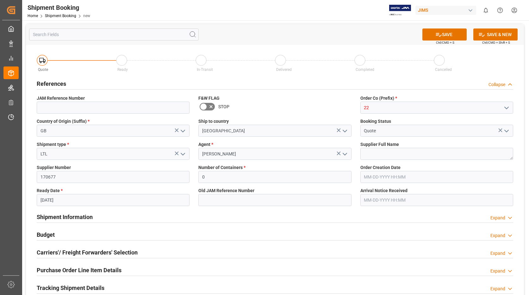
click at [507, 107] on icon "open menu" at bounding box center [507, 108] width 8 height 8
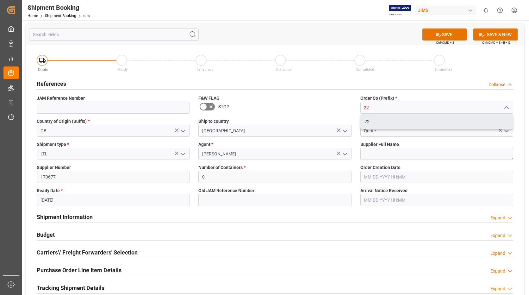
click at [395, 122] on div "22" at bounding box center [437, 122] width 152 height 14
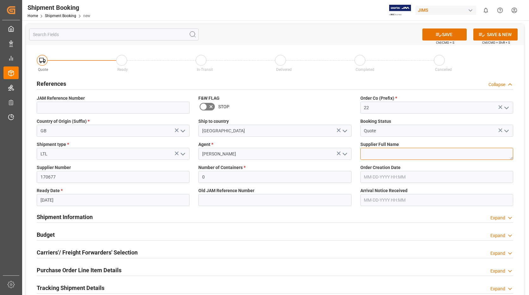
click at [386, 153] on textarea at bounding box center [437, 154] width 153 height 12
type textarea "FOCUSRITE"
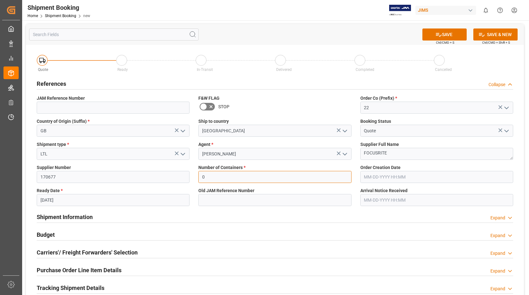
click at [277, 178] on input "0" at bounding box center [274, 177] width 153 height 12
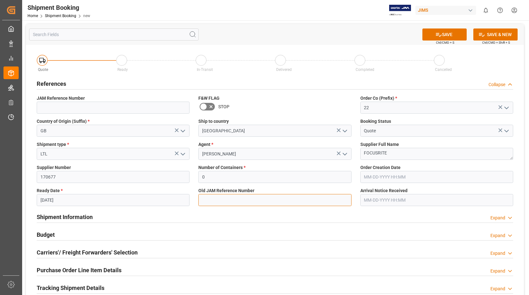
click at [264, 196] on input at bounding box center [274, 200] width 153 height 12
click at [450, 34] on button "SAVE" at bounding box center [445, 34] width 44 height 12
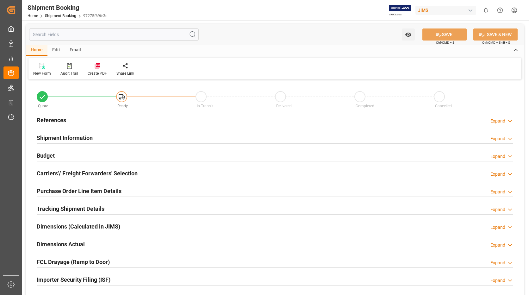
type input "0"
type input "[DATE]"
click at [56, 118] on h2 "References" at bounding box center [51, 120] width 29 height 9
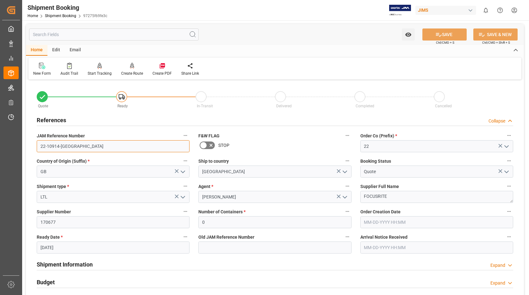
drag, startPoint x: 59, startPoint y: 146, endPoint x: 29, endPoint y: 145, distance: 29.8
click at [29, 145] on div "Quote Ready In-Transit Delivered Completed Cancelled References Collapse JAM Re…" at bounding box center [275, 278] width 498 height 394
